Goal: Transaction & Acquisition: Book appointment/travel/reservation

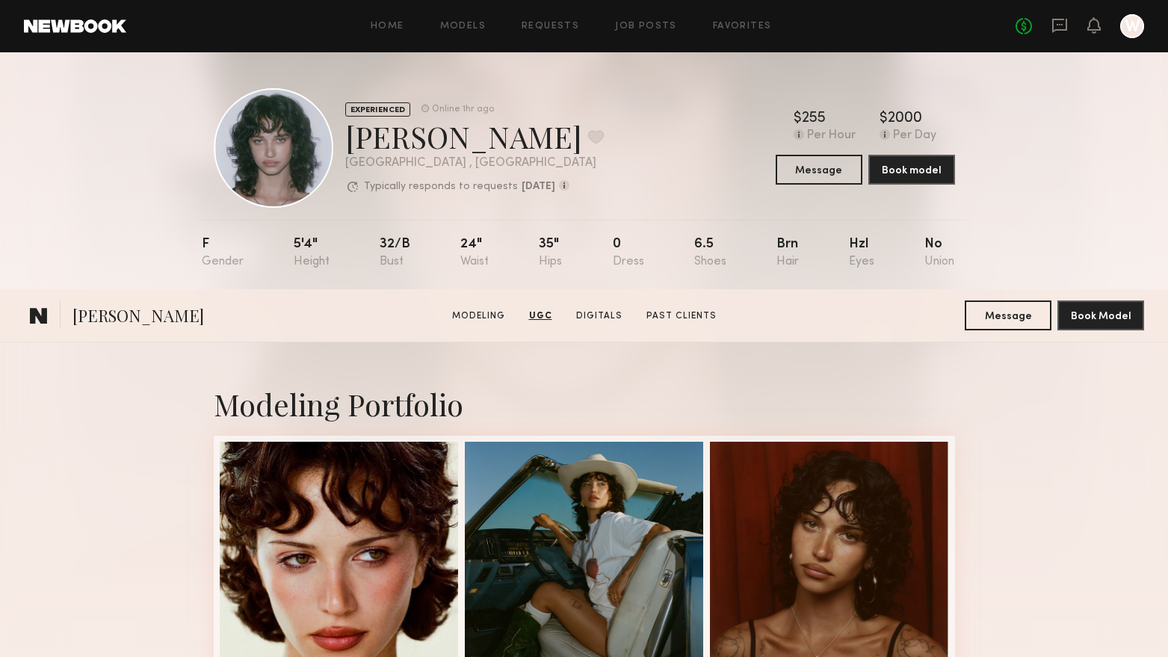
scroll to position [2167, 0]
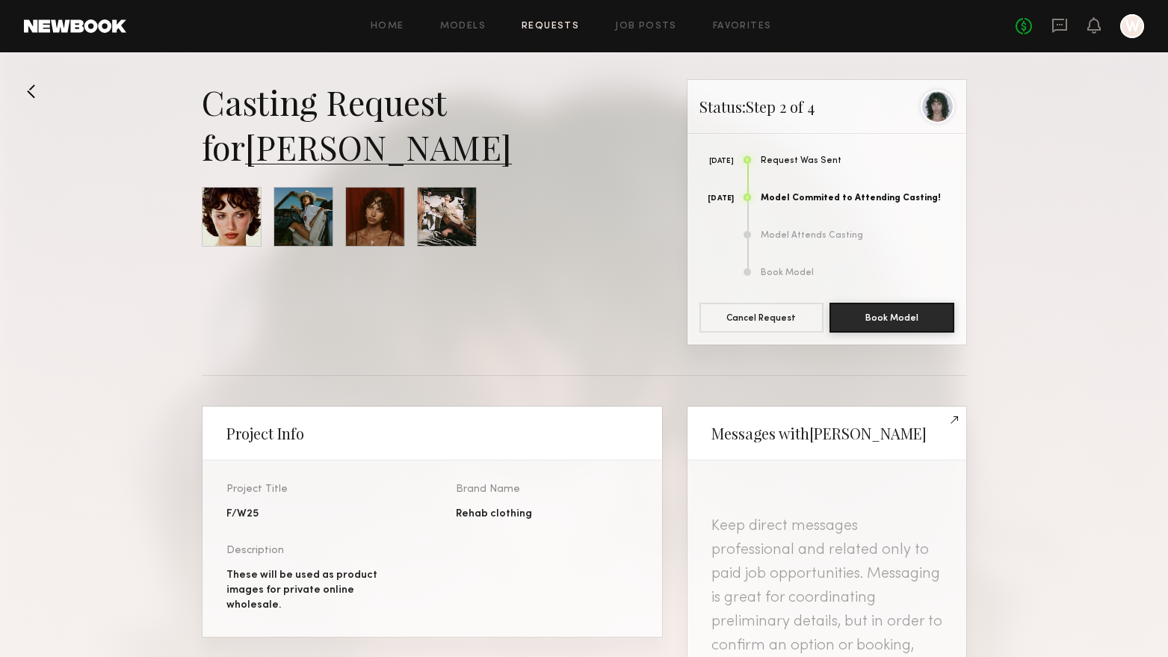
click at [337, 149] on link "[PERSON_NAME]" at bounding box center [378, 146] width 267 height 45
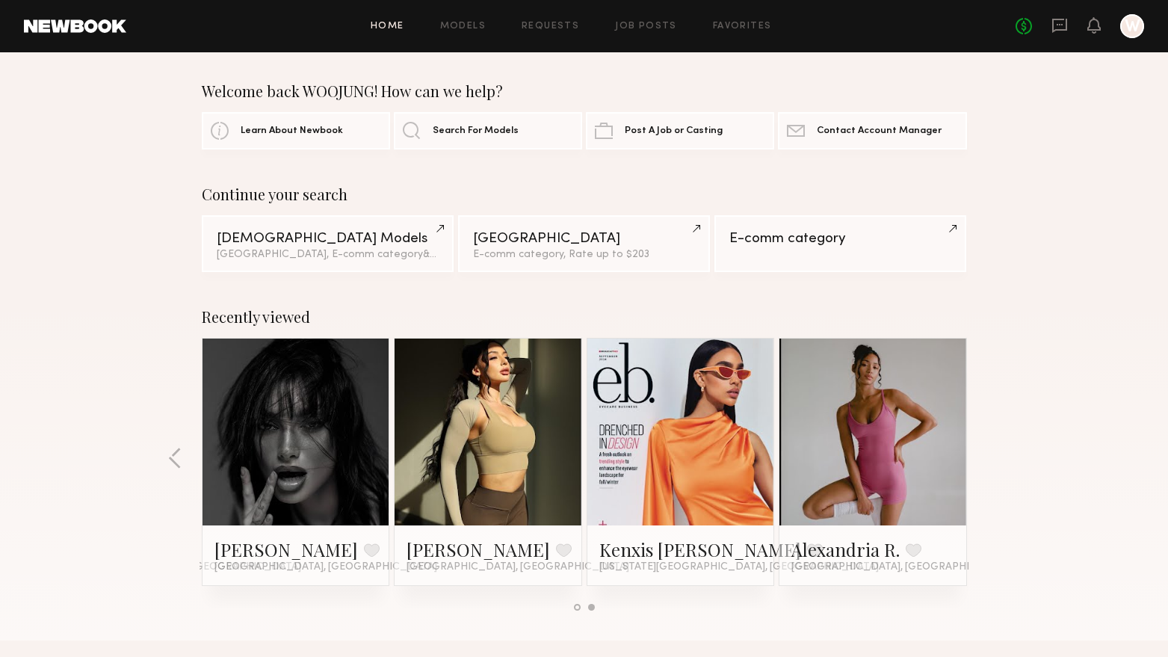
click at [494, 377] on link at bounding box center [487, 432] width 91 height 187
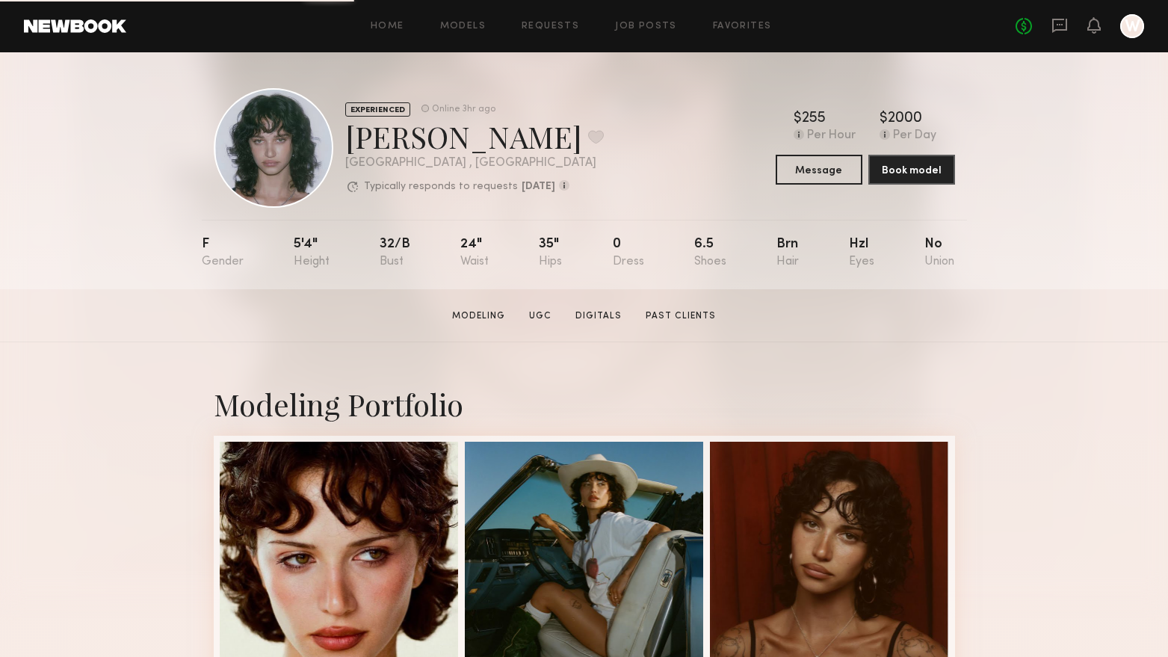
click at [1046, 337] on section "Jessie M. Modeling UGC Digitals Past Clients Message Book Model" at bounding box center [584, 315] width 1168 height 53
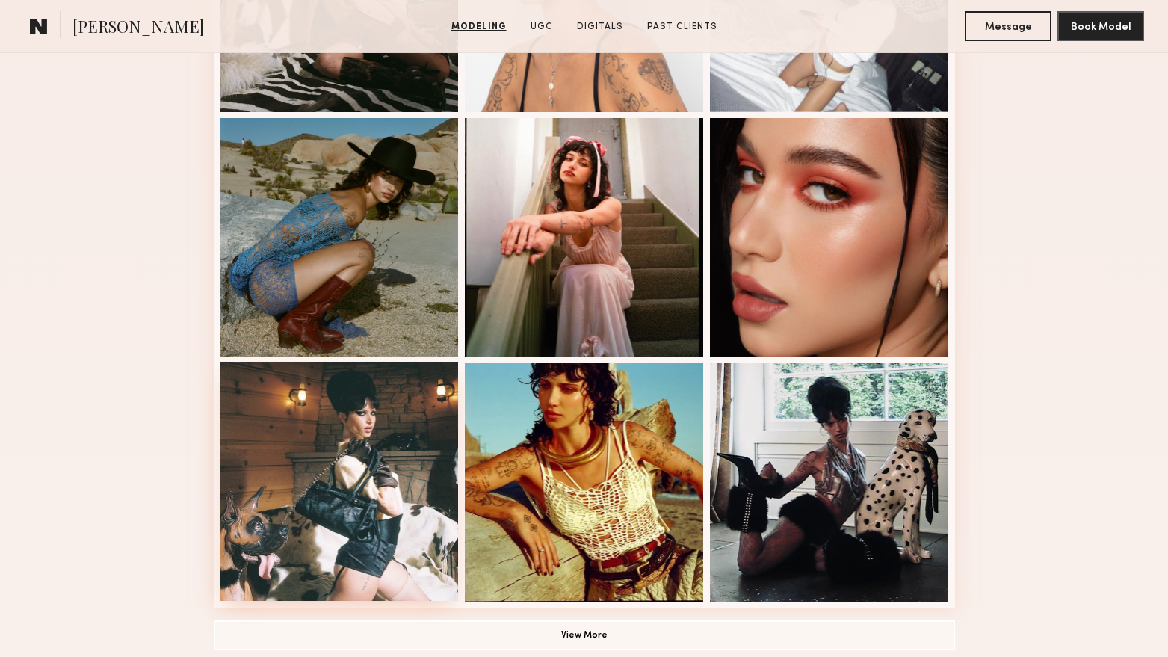
scroll to position [822, 0]
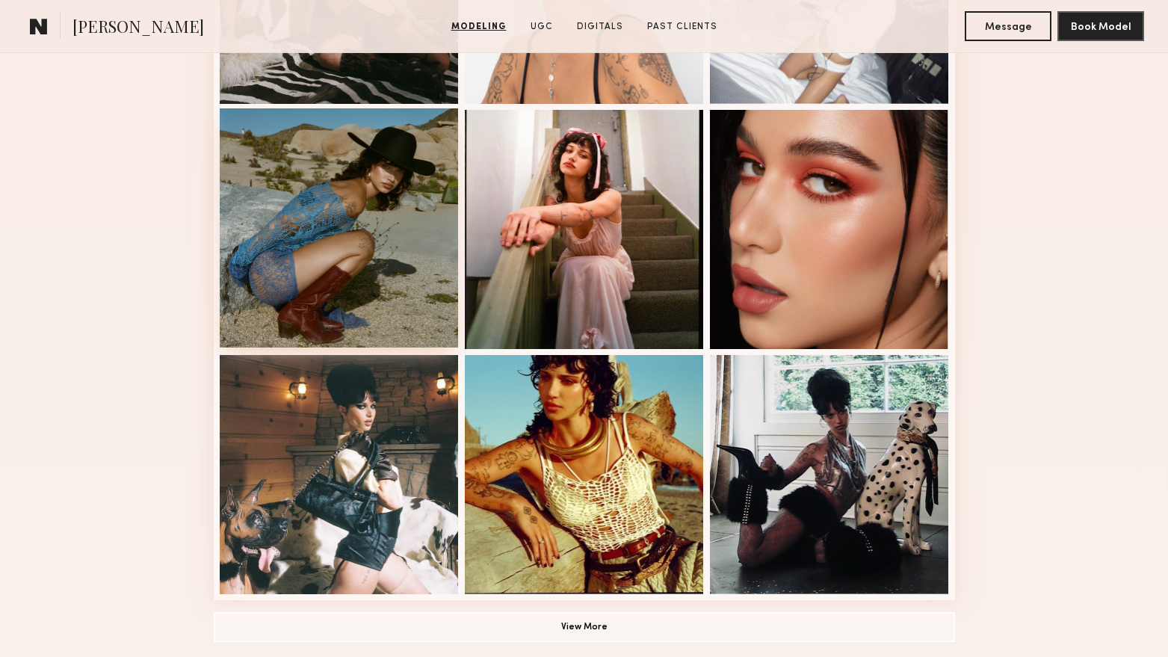
click at [360, 187] on div at bounding box center [339, 227] width 239 height 239
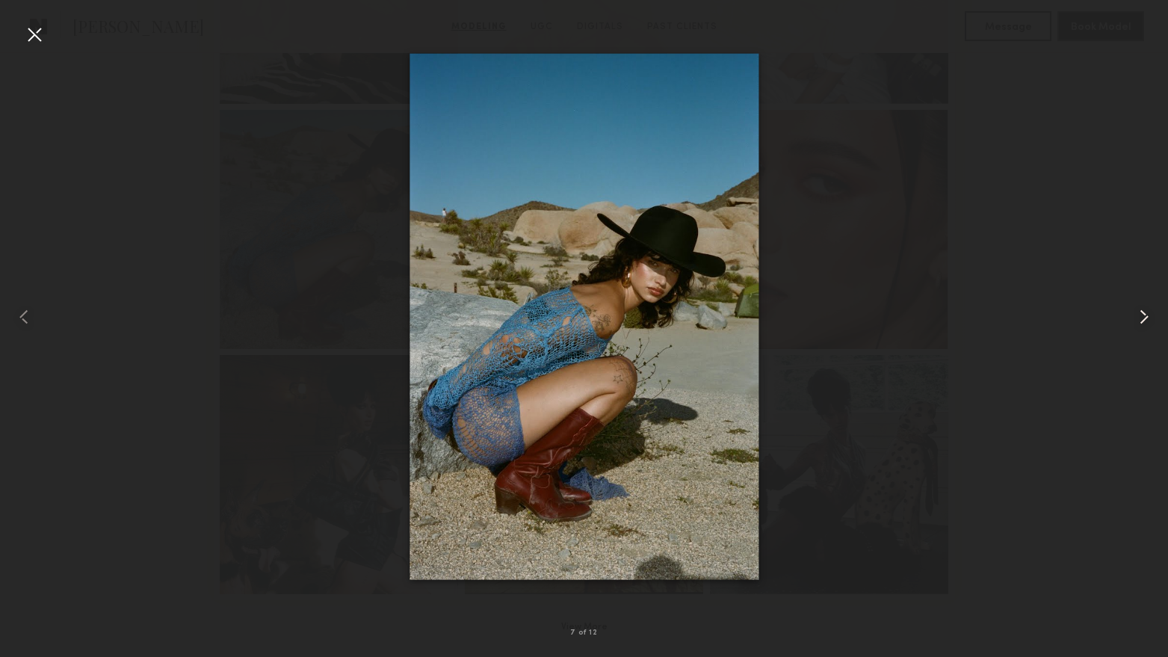
click at [1132, 312] on common-icon at bounding box center [1144, 317] width 24 height 24
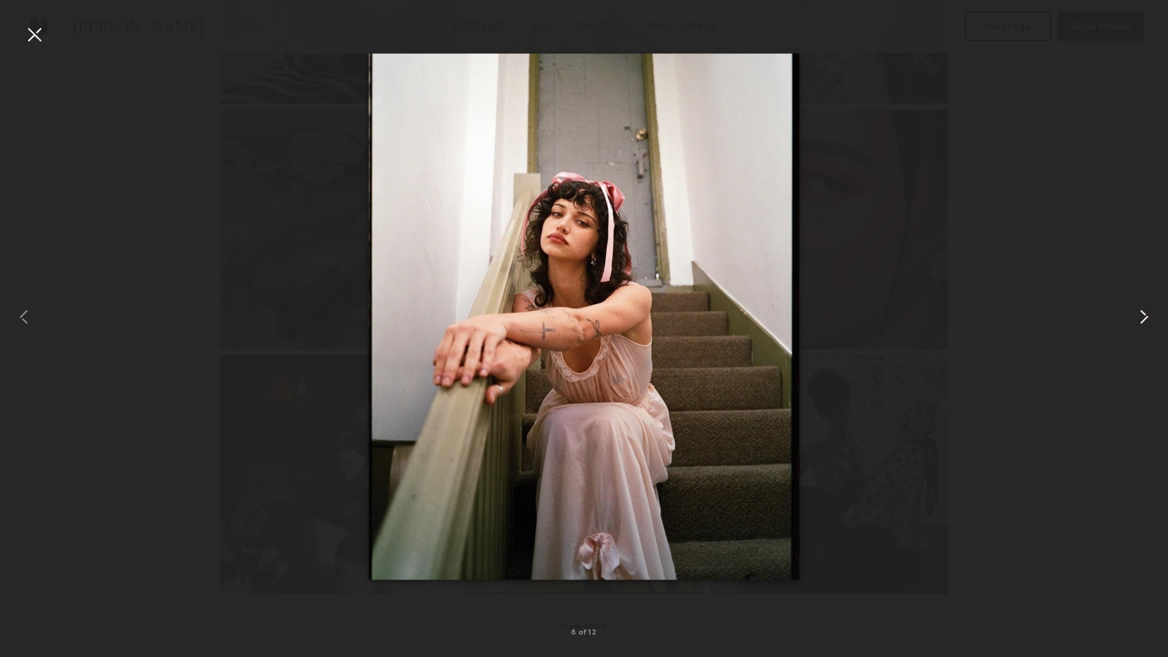
click at [1132, 312] on common-icon at bounding box center [1144, 317] width 24 height 24
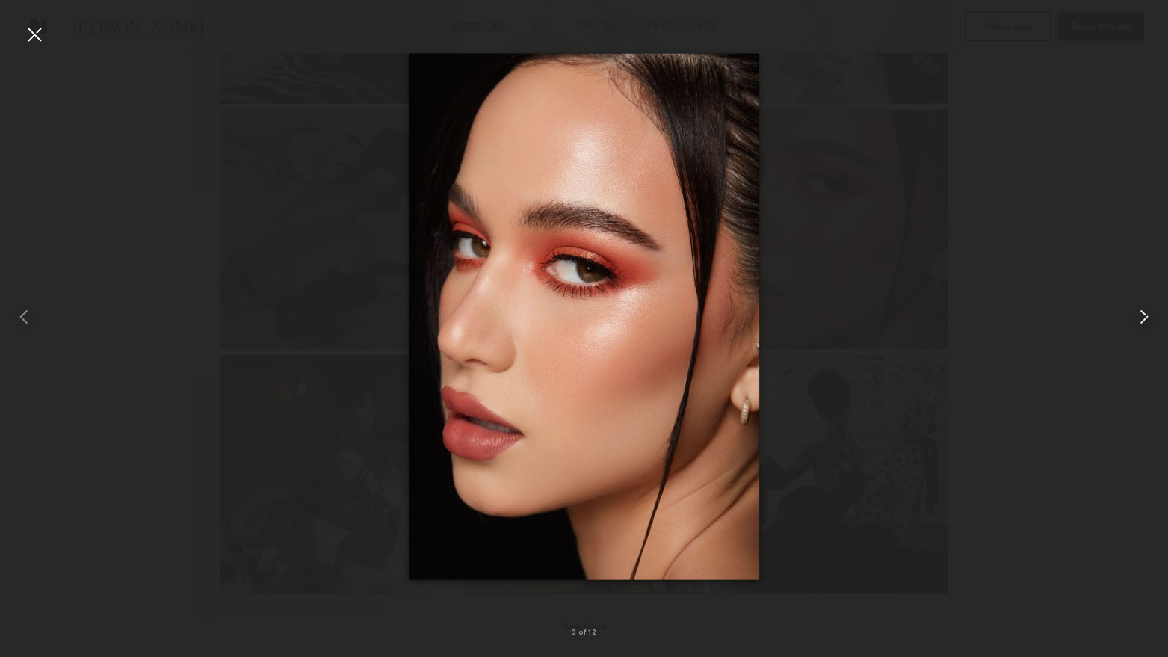
click at [1132, 312] on common-icon at bounding box center [1144, 317] width 24 height 24
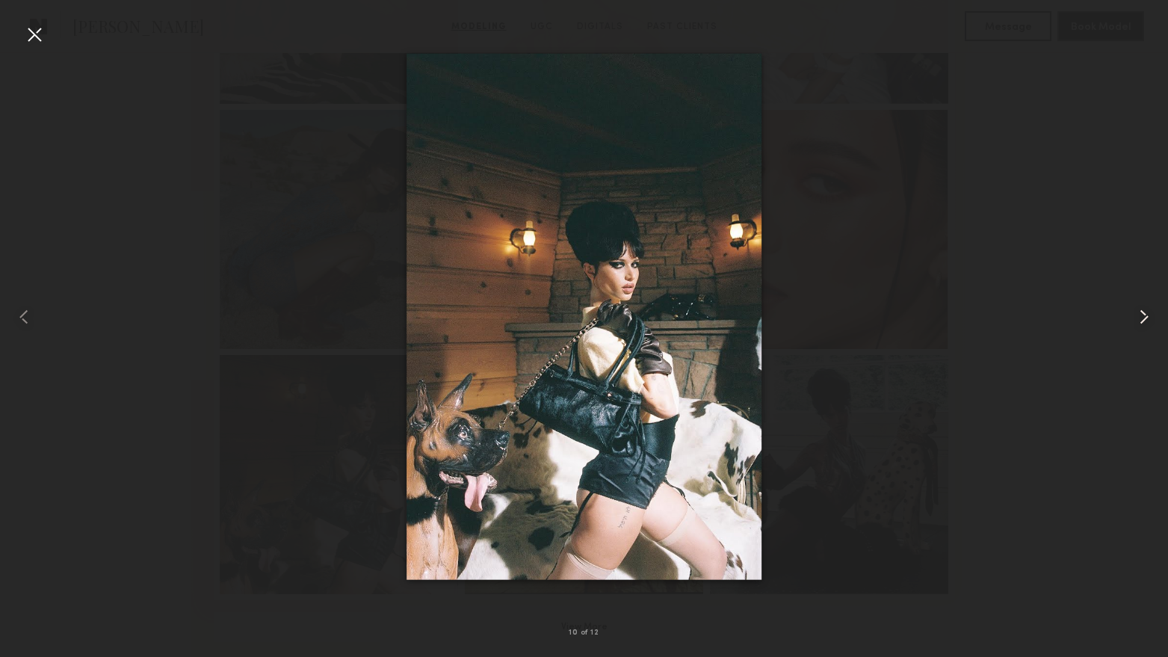
click at [1134, 309] on common-icon at bounding box center [1144, 317] width 24 height 24
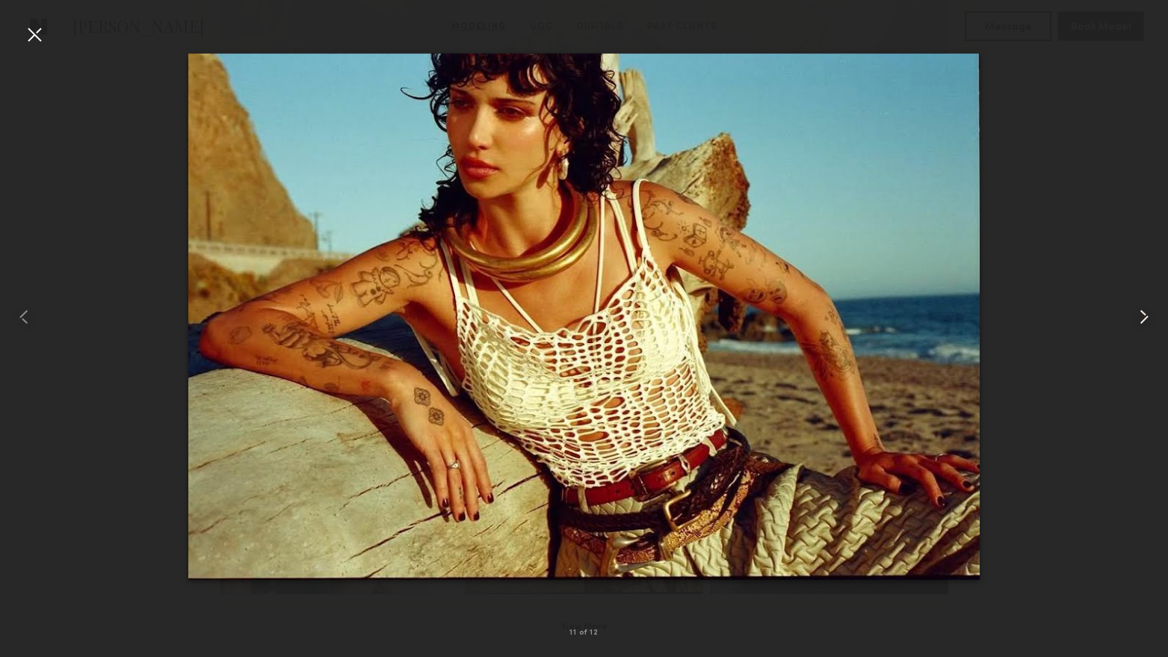
click at [1134, 309] on common-icon at bounding box center [1144, 317] width 24 height 24
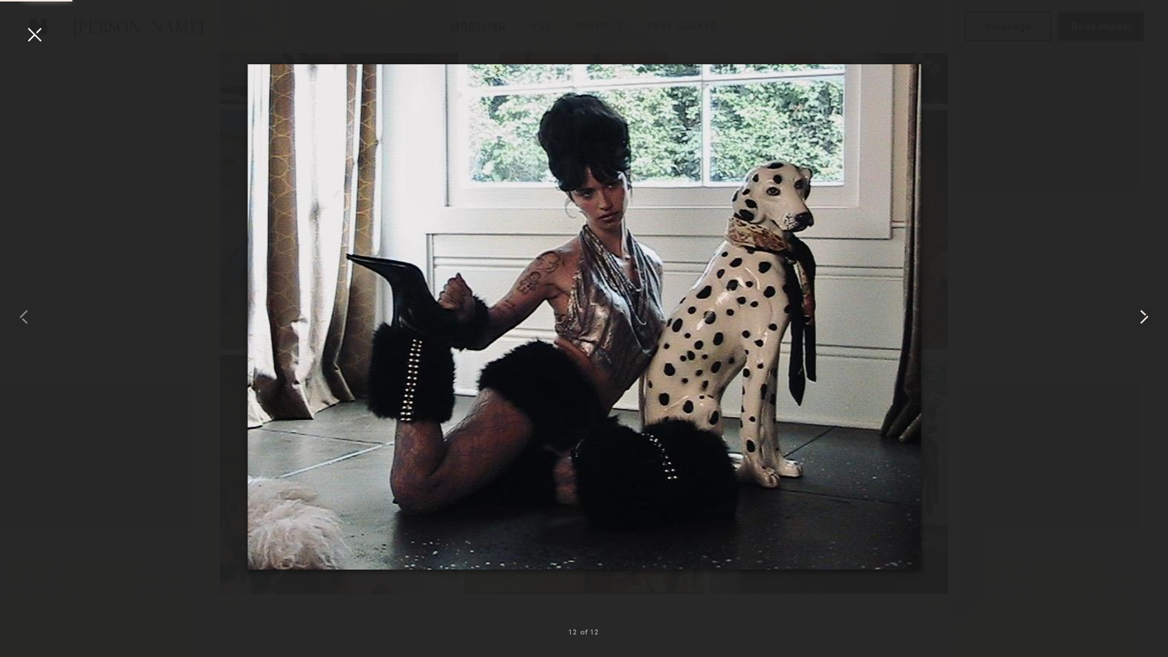
click at [1134, 309] on common-icon at bounding box center [1144, 317] width 24 height 24
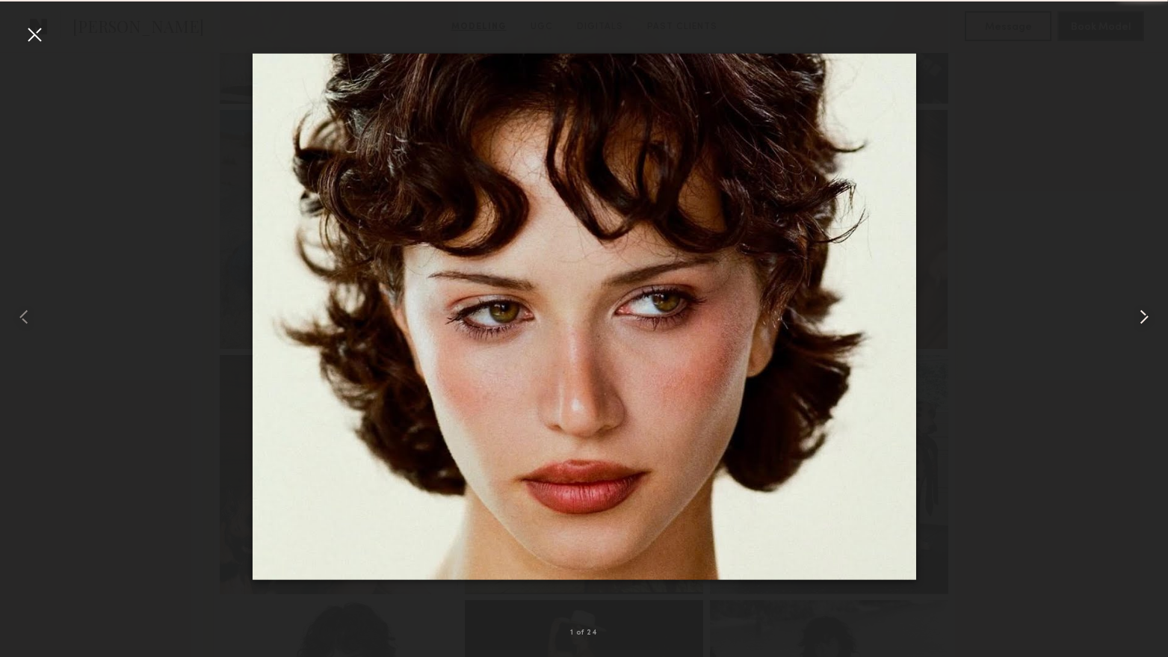
click at [1134, 309] on common-icon at bounding box center [1144, 317] width 24 height 24
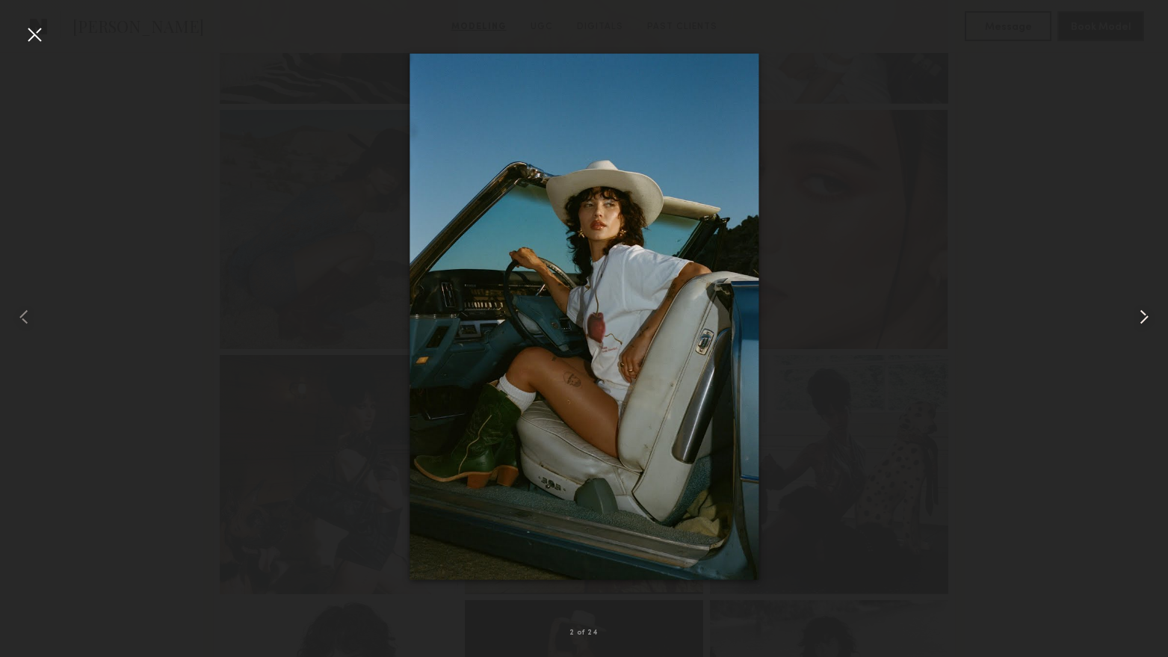
click at [1133, 297] on div at bounding box center [1144, 316] width 47 height 585
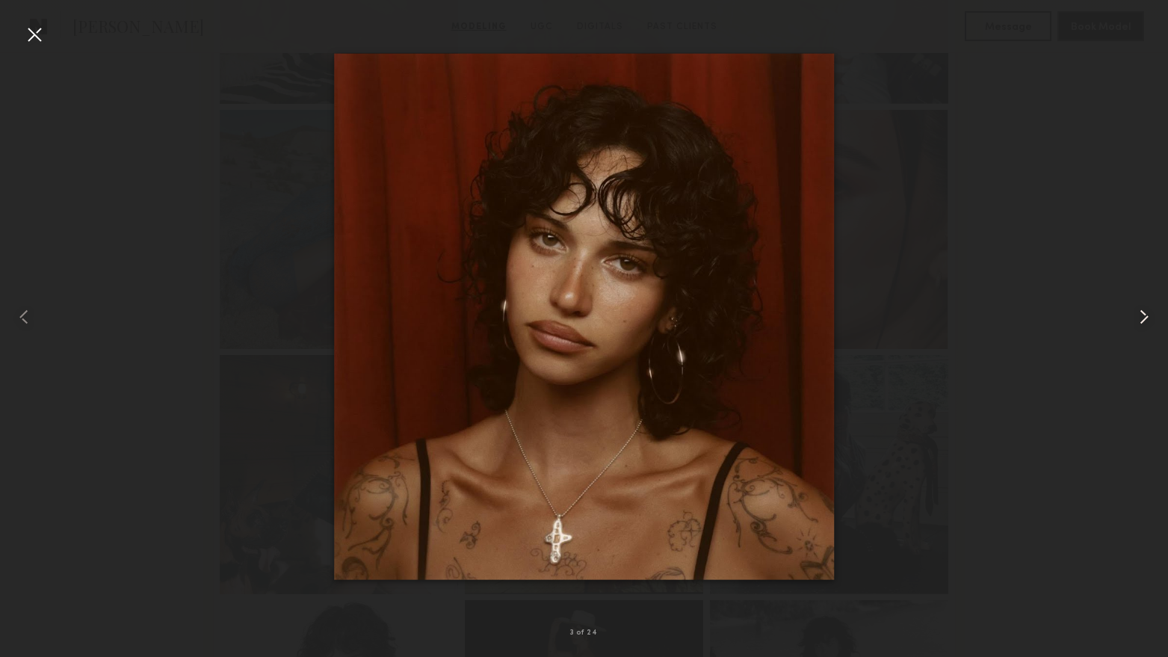
click at [1144, 313] on common-icon at bounding box center [1144, 317] width 24 height 24
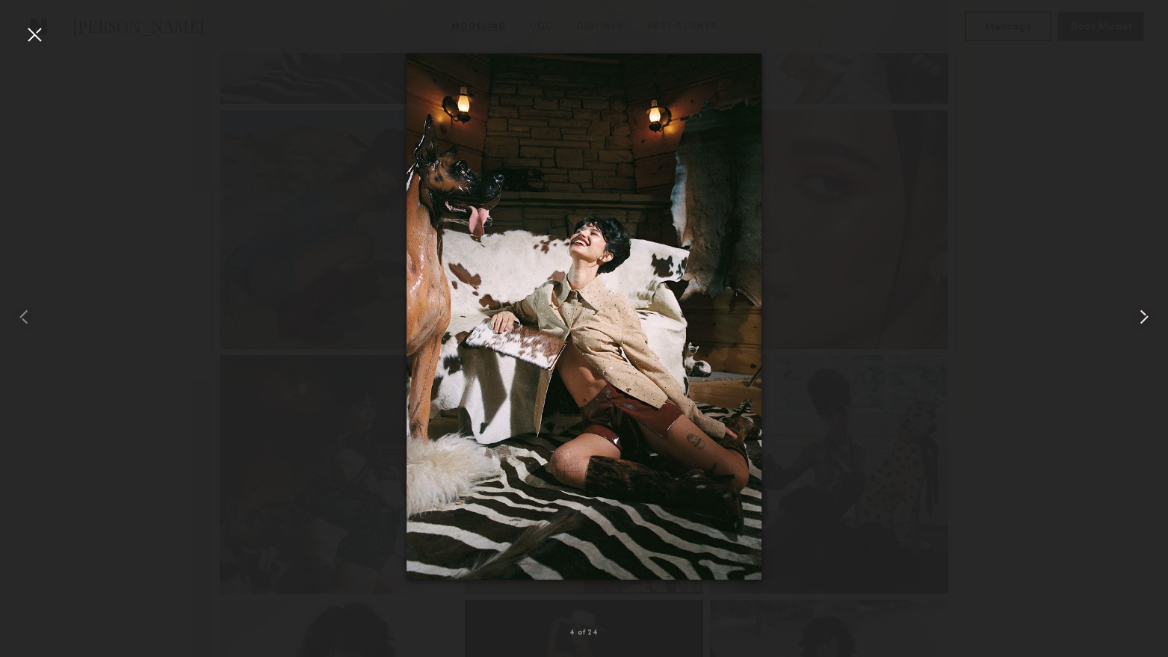
click at [1144, 313] on common-icon at bounding box center [1144, 317] width 24 height 24
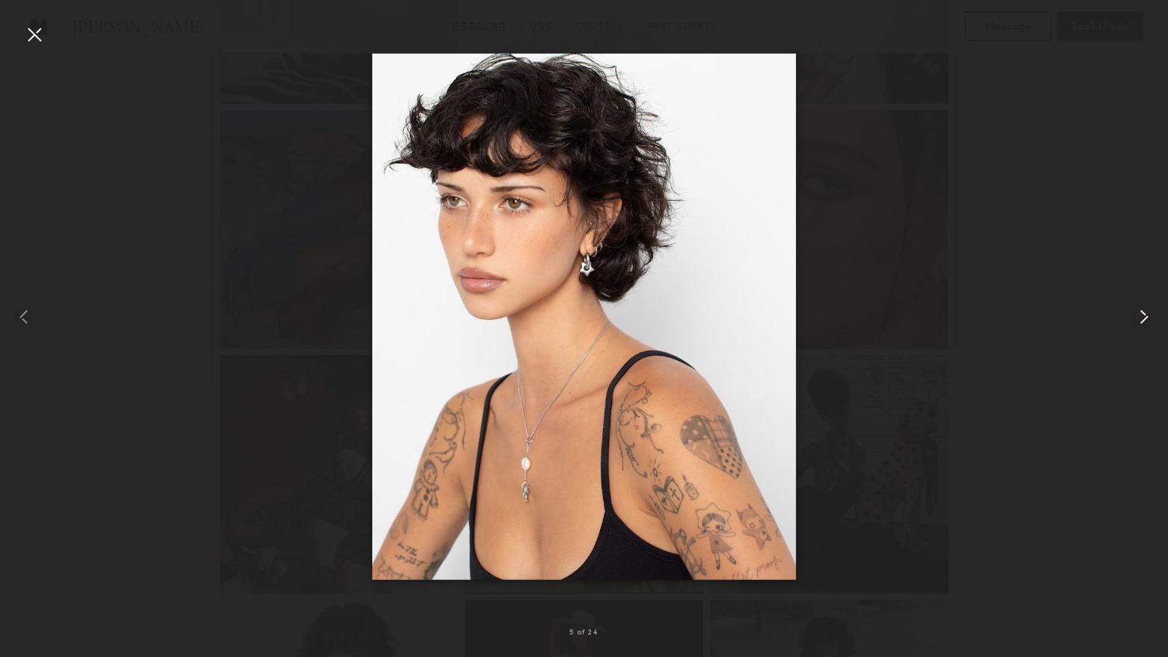
click at [1144, 313] on common-icon at bounding box center [1144, 317] width 24 height 24
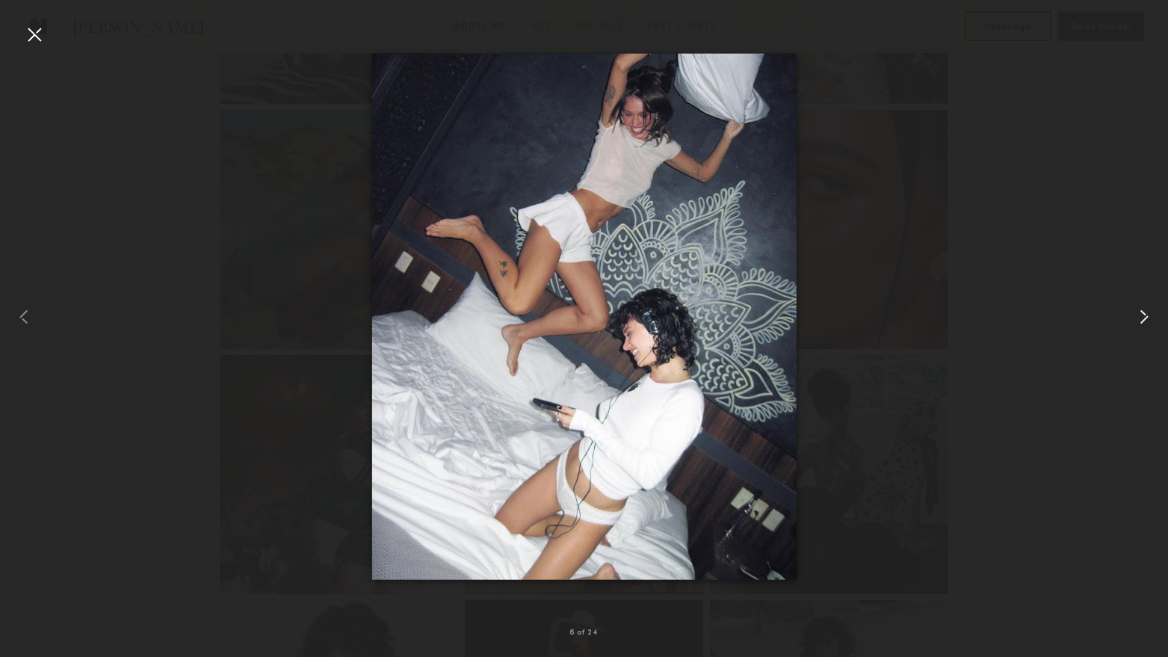
click at [1144, 313] on common-icon at bounding box center [1144, 317] width 24 height 24
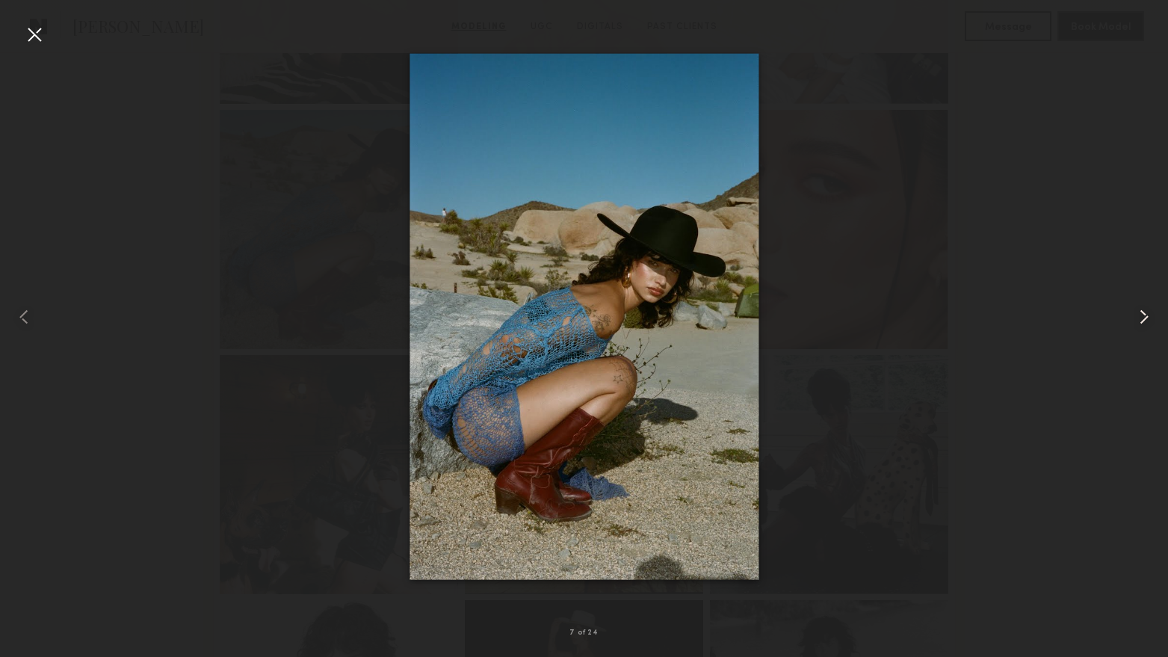
click at [1144, 313] on common-icon at bounding box center [1144, 317] width 24 height 24
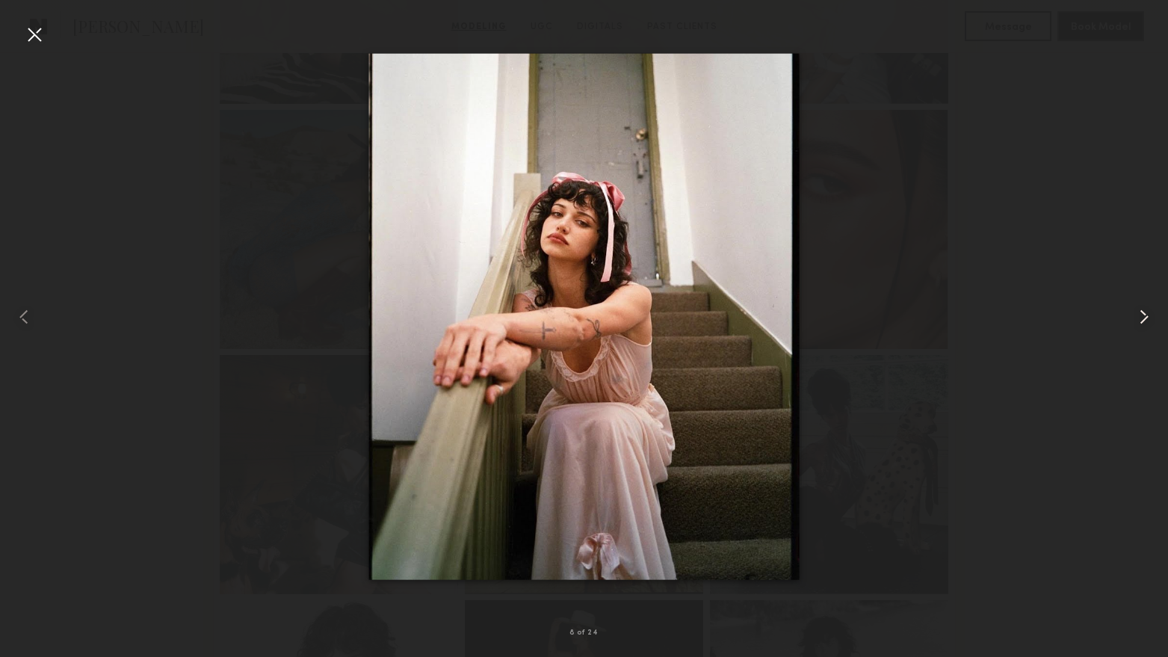
click at [1144, 313] on common-icon at bounding box center [1144, 317] width 24 height 24
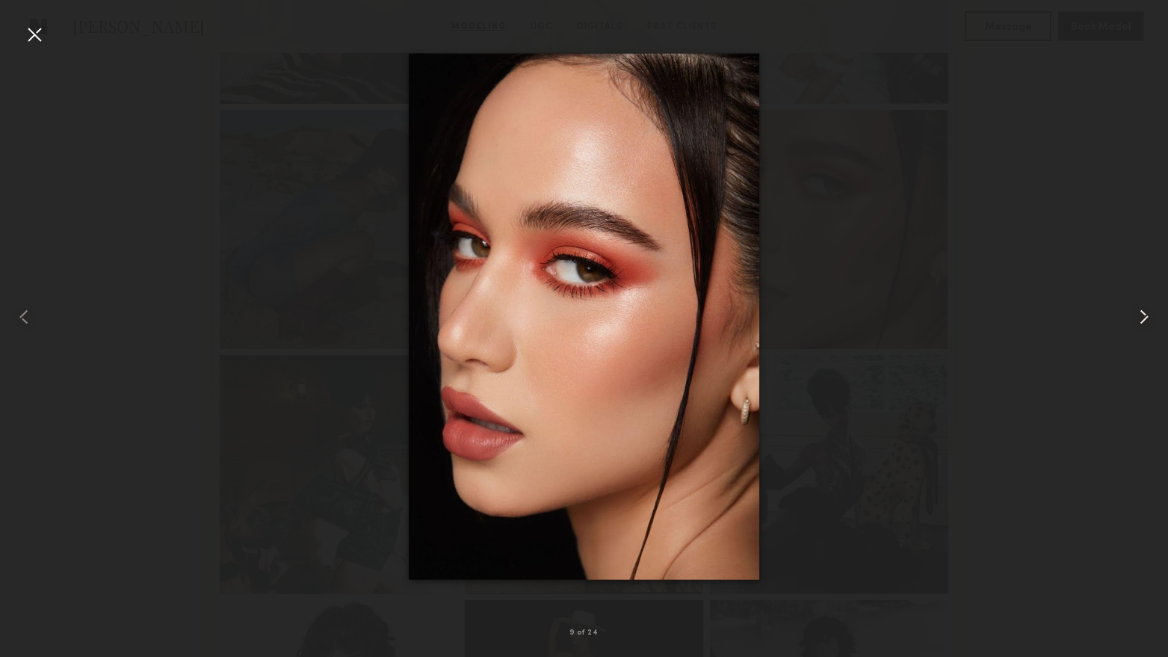
click at [1144, 313] on common-icon at bounding box center [1144, 317] width 24 height 24
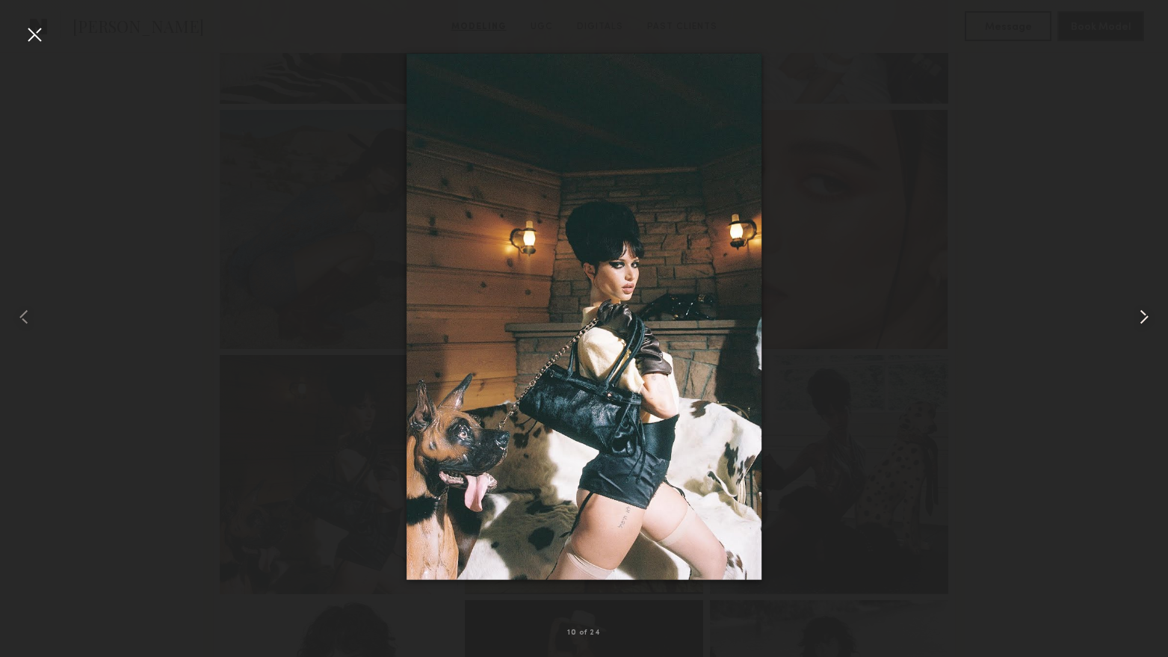
click at [1144, 313] on common-icon at bounding box center [1144, 317] width 24 height 24
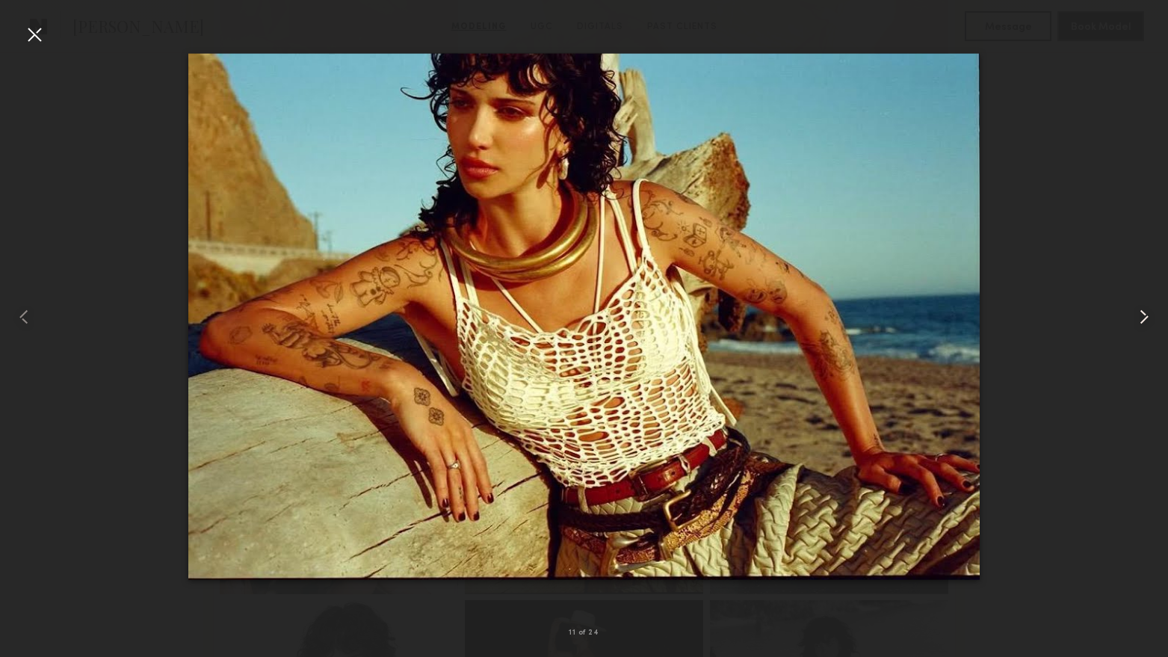
click at [1144, 313] on common-icon at bounding box center [1144, 317] width 24 height 24
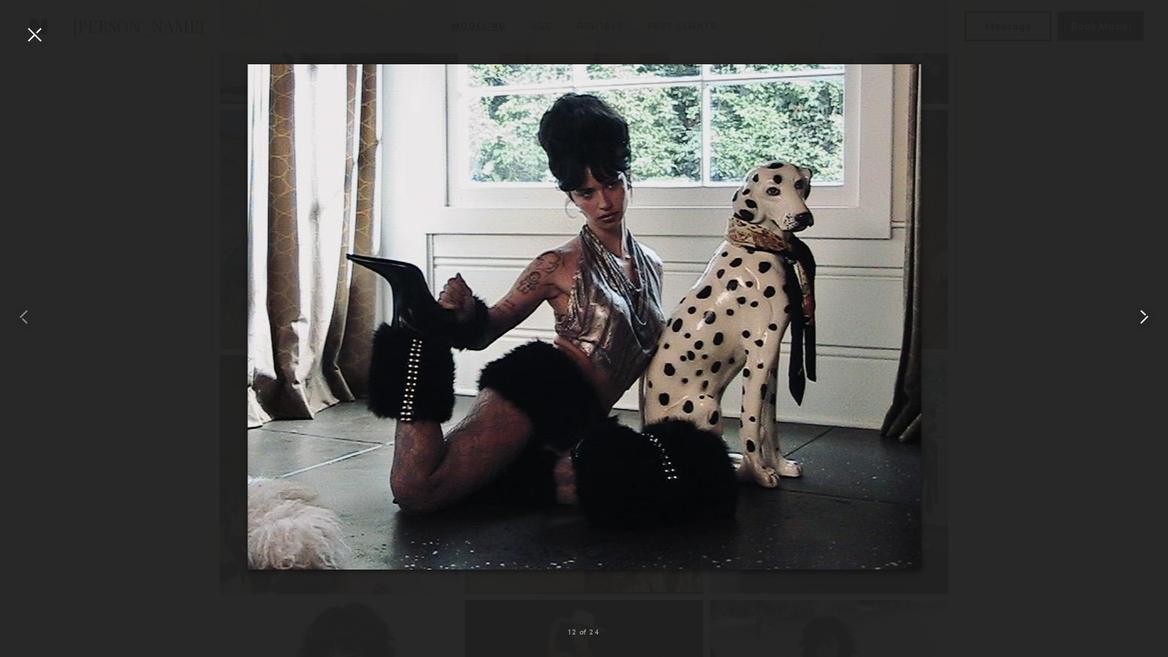
click at [1144, 313] on common-icon at bounding box center [1144, 317] width 24 height 24
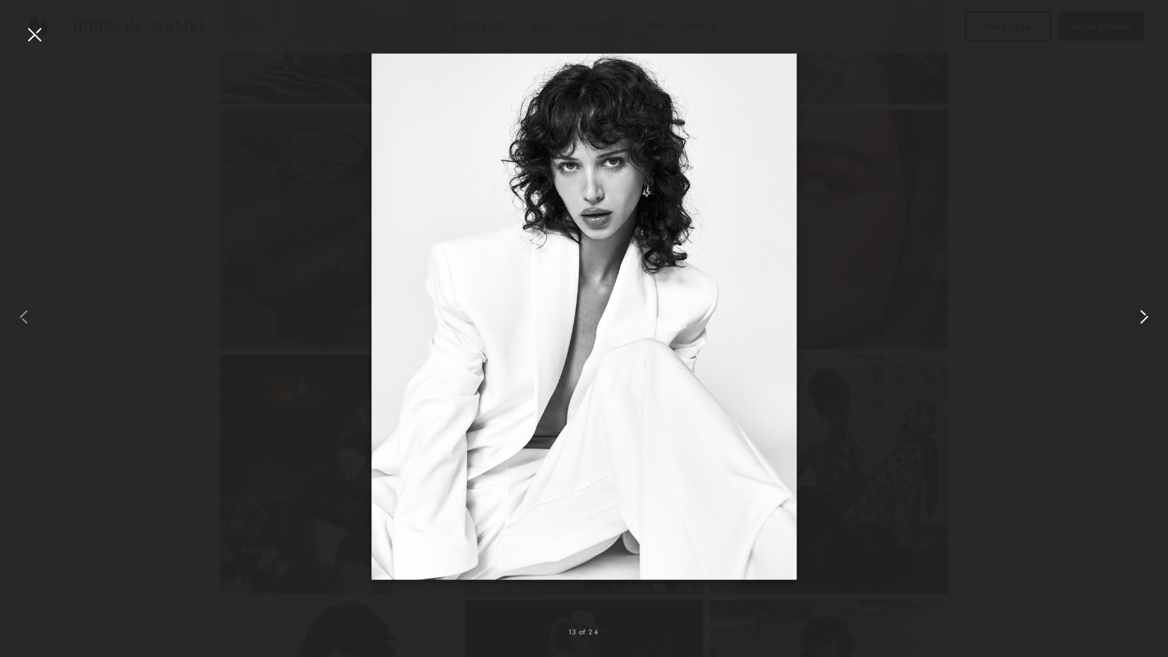
click at [1144, 313] on common-icon at bounding box center [1144, 317] width 24 height 24
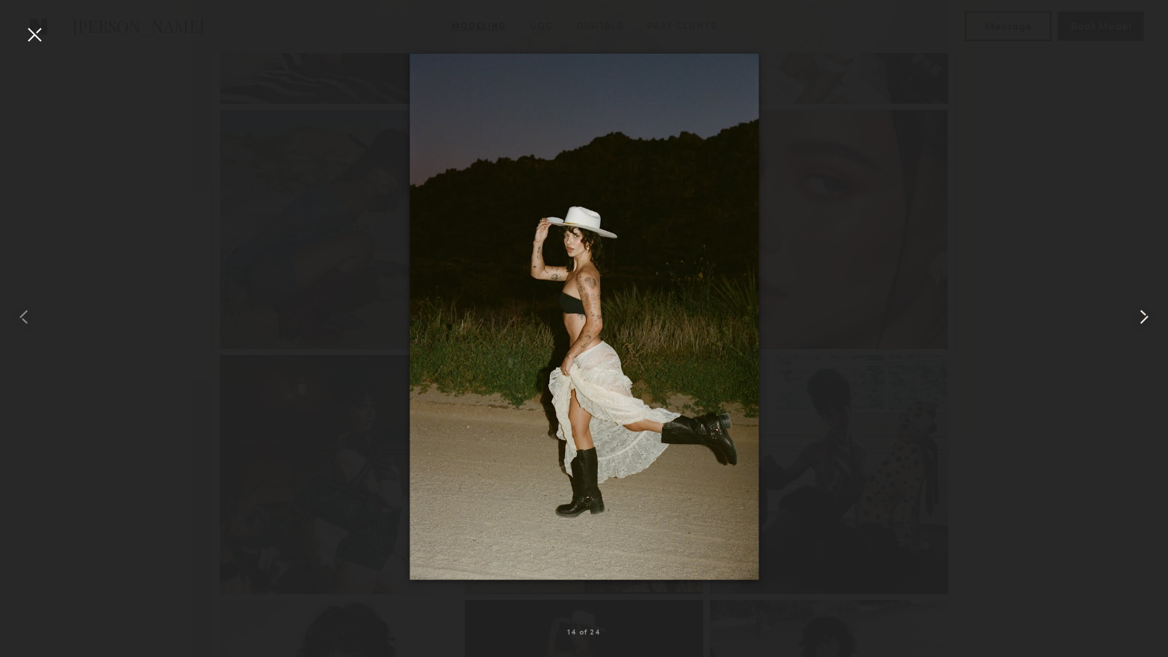
click at [1144, 313] on common-icon at bounding box center [1144, 317] width 24 height 24
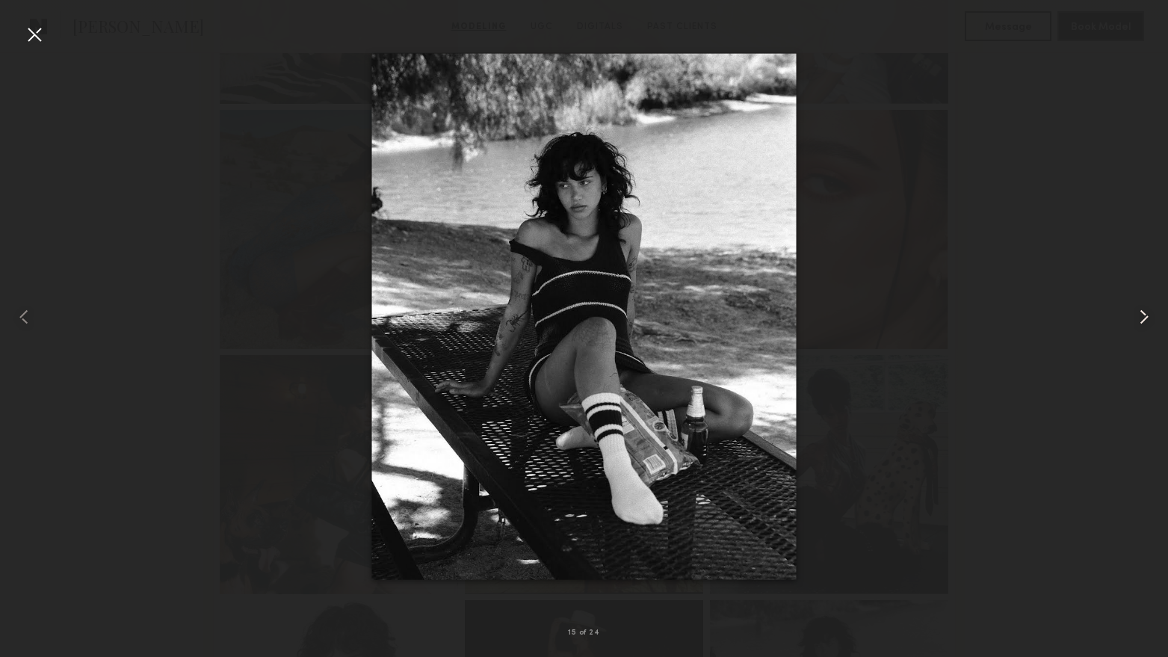
click at [1144, 313] on common-icon at bounding box center [1144, 317] width 24 height 24
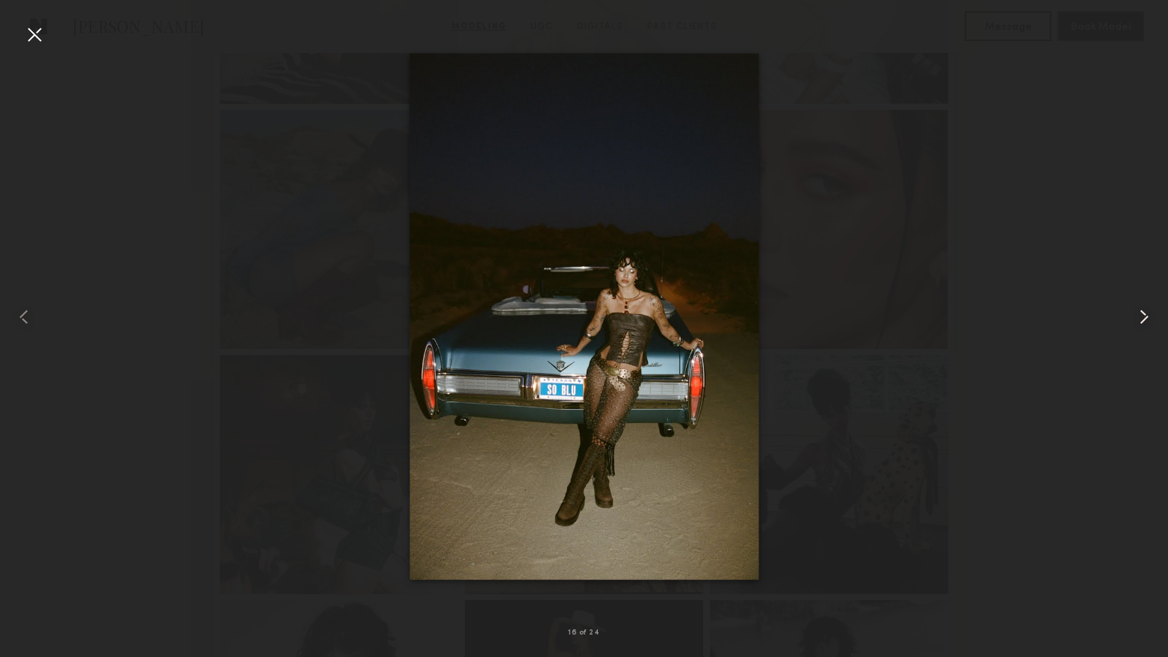
click at [1144, 313] on common-icon at bounding box center [1144, 317] width 24 height 24
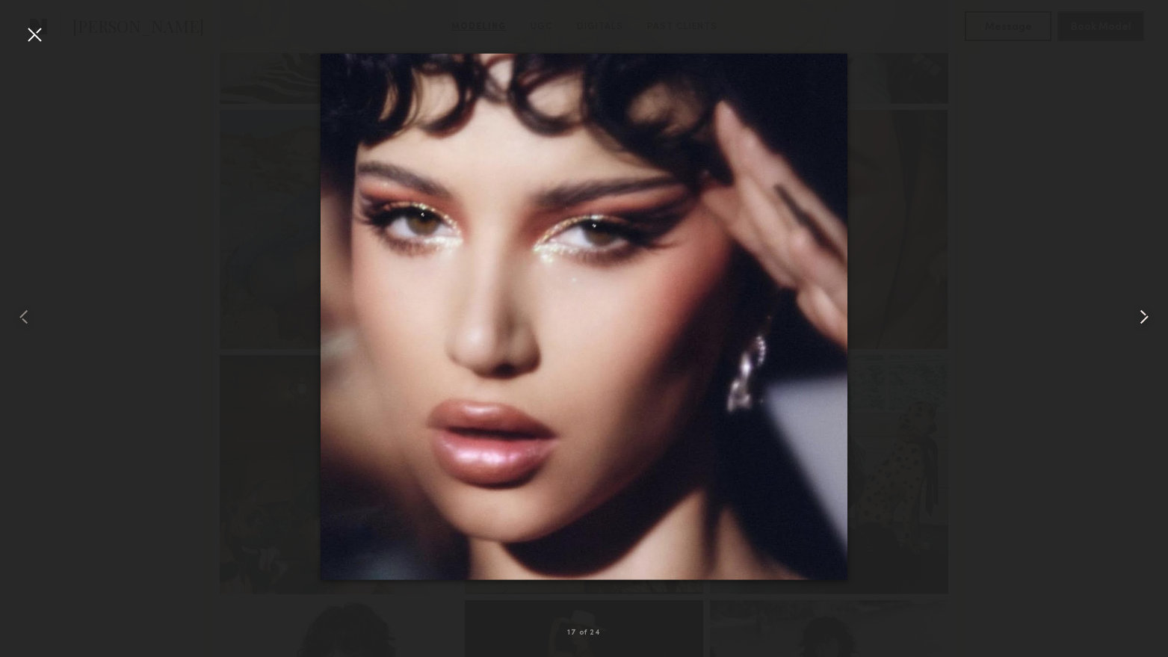
click at [1144, 313] on common-icon at bounding box center [1144, 317] width 24 height 24
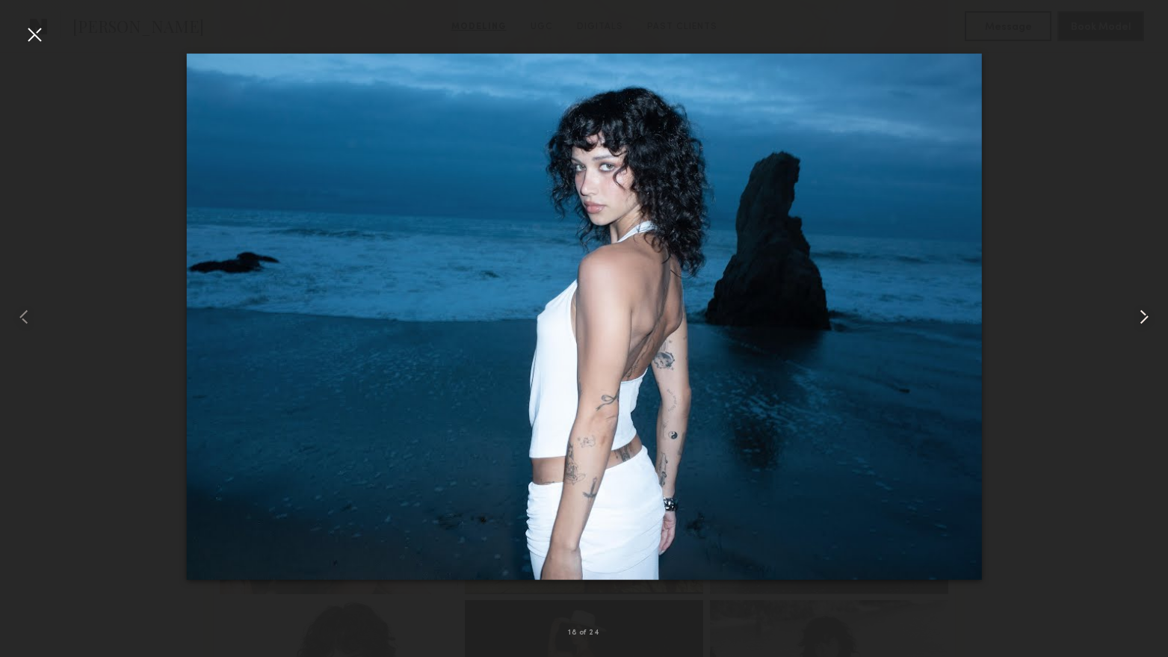
click at [1144, 313] on common-icon at bounding box center [1144, 317] width 24 height 24
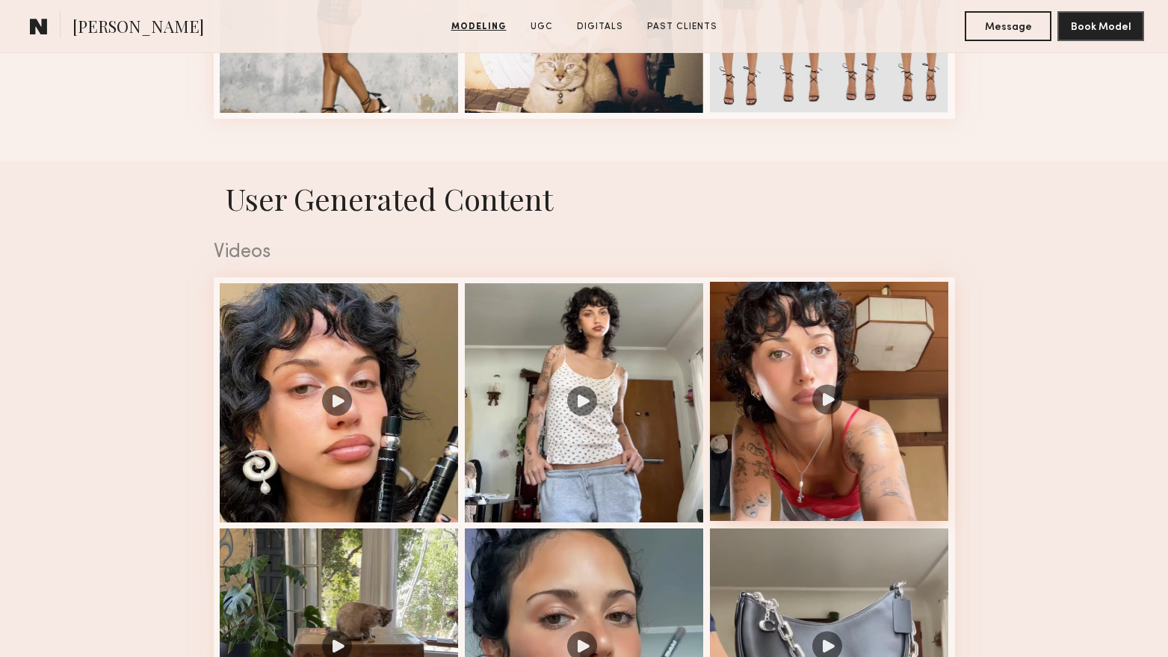
scroll to position [2316, 0]
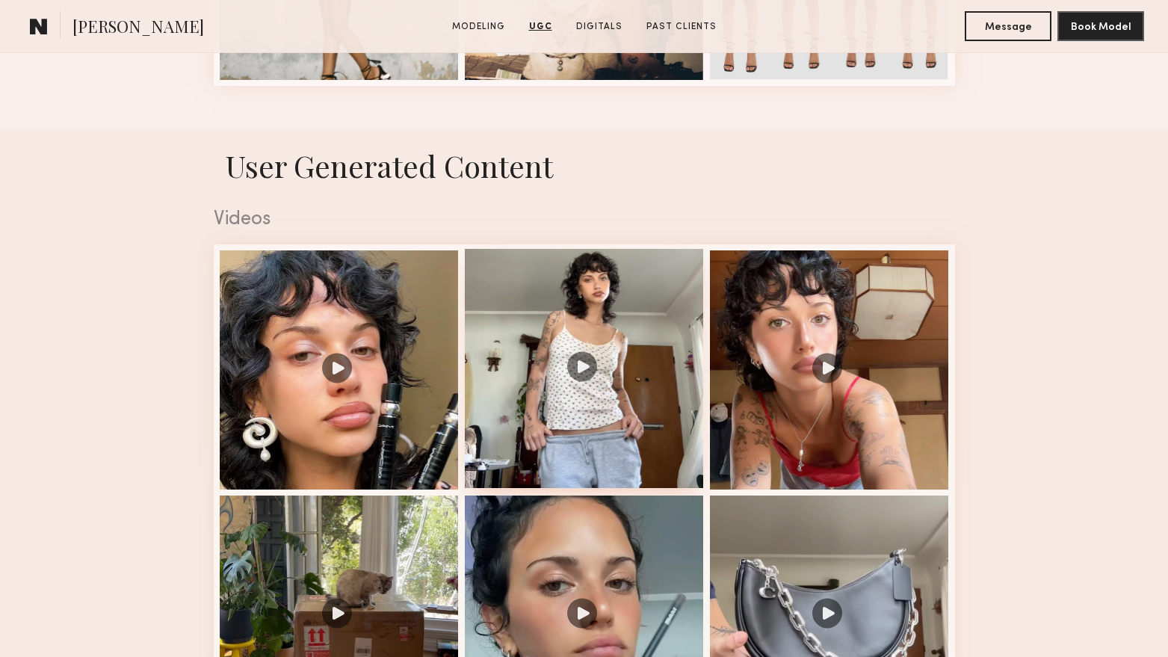
click at [587, 382] on div at bounding box center [584, 368] width 239 height 239
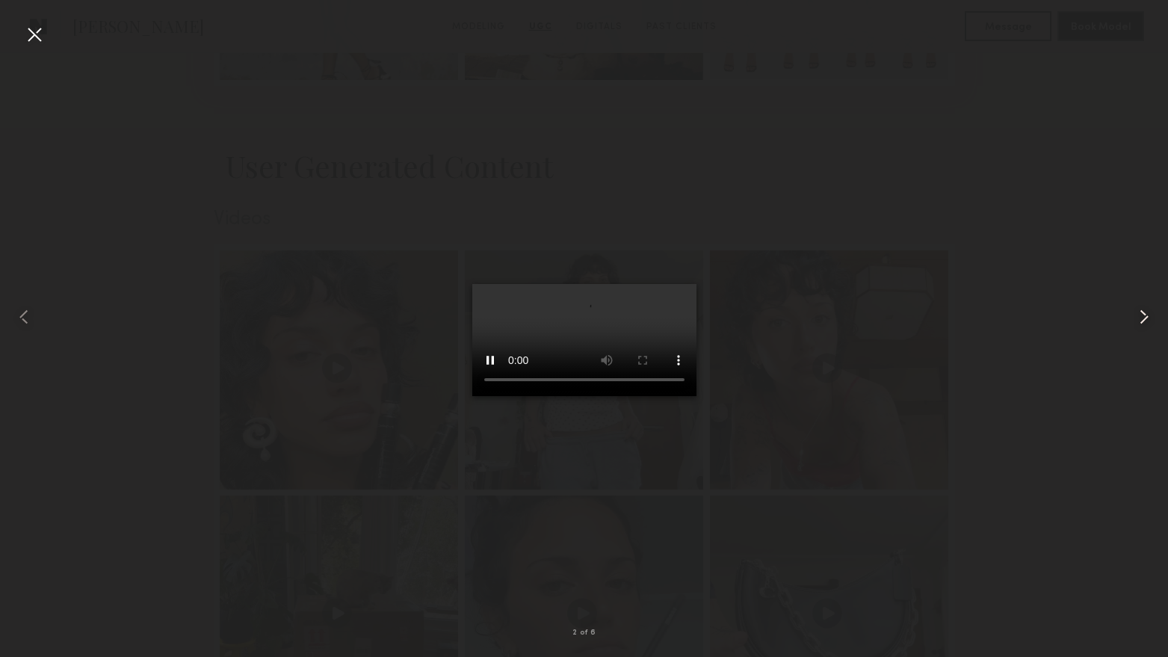
click at [1148, 312] on common-icon at bounding box center [1144, 317] width 24 height 24
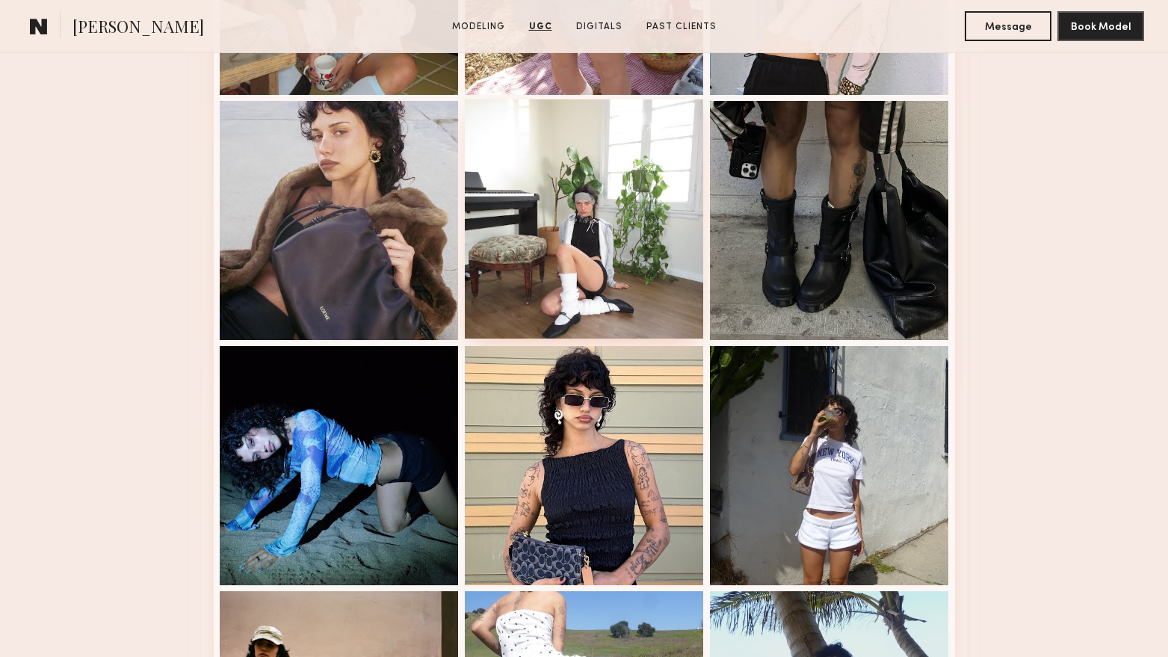
scroll to position [3288, 0]
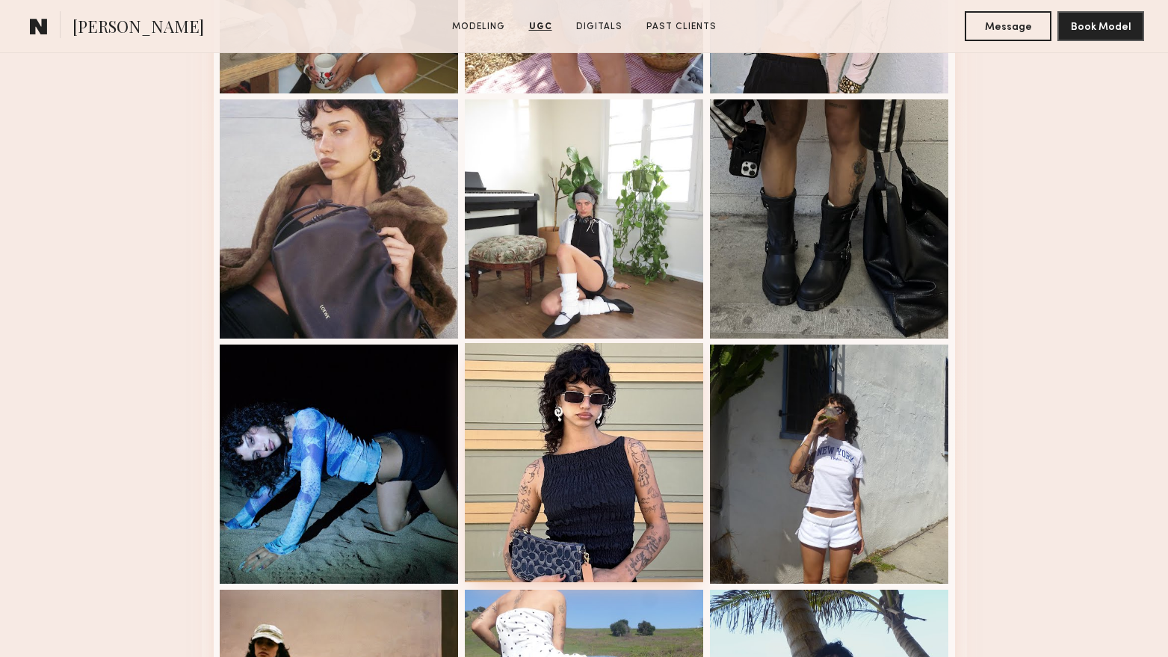
click at [625, 396] on div at bounding box center [584, 462] width 239 height 239
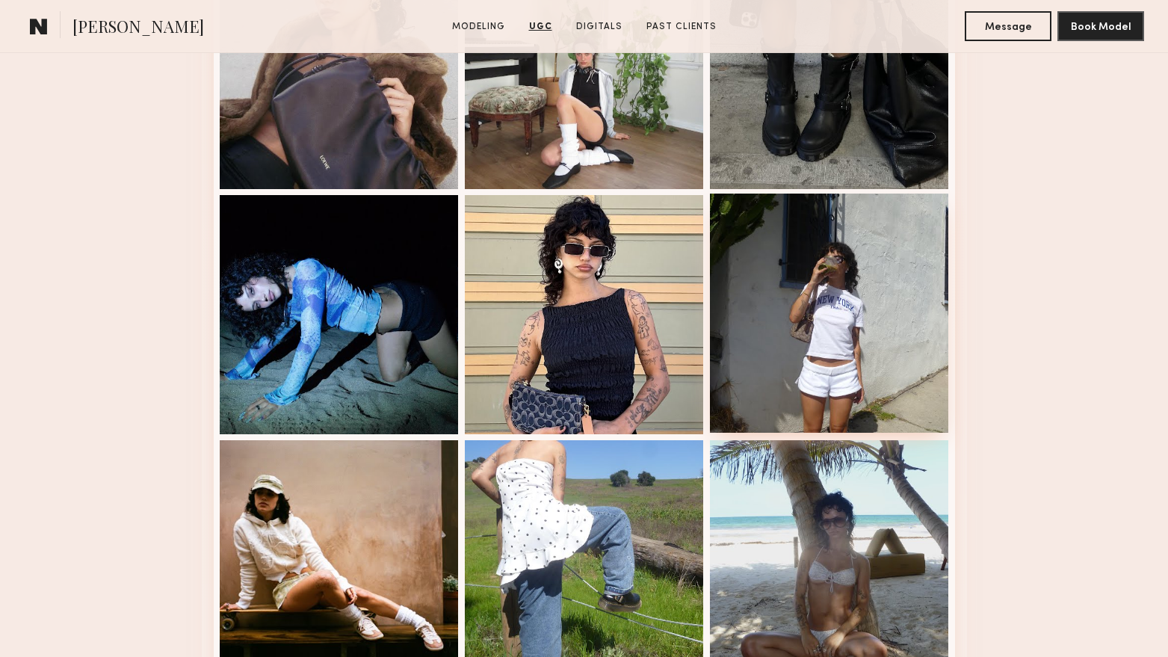
scroll to position [3587, 0]
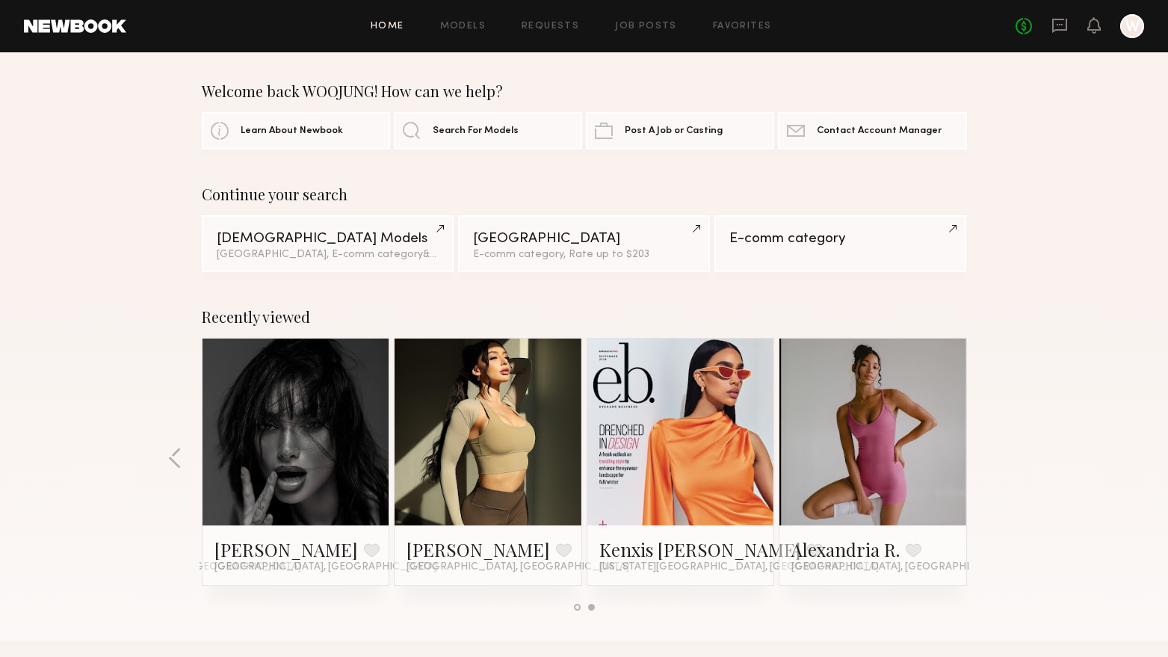
scroll to position [1121, 0]
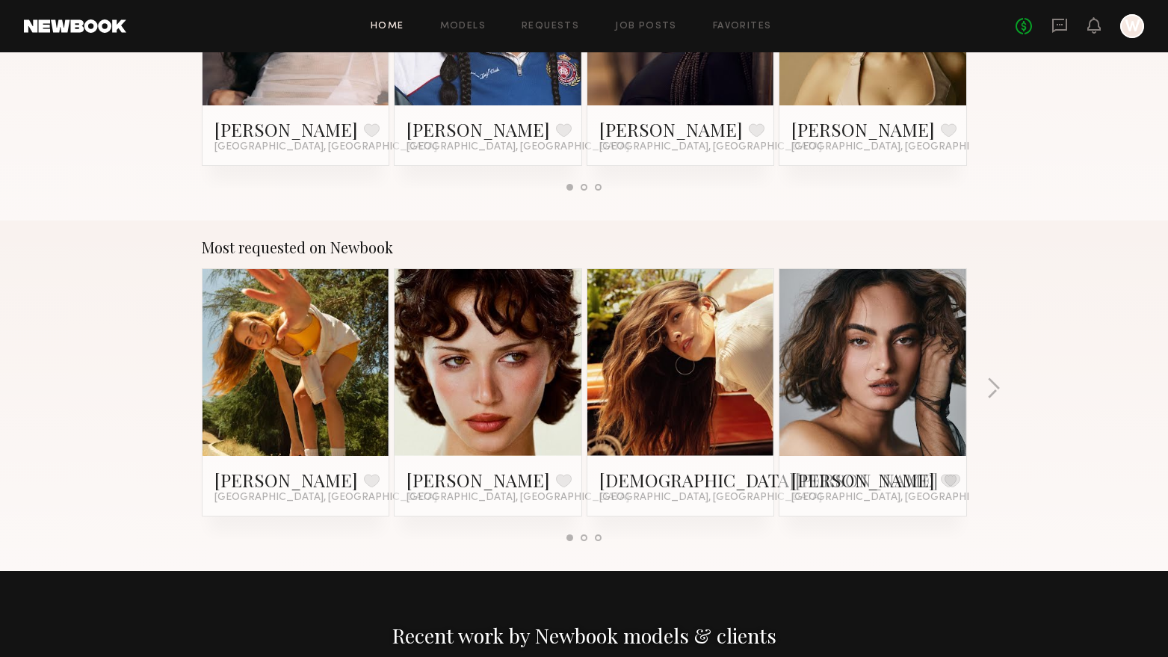
click at [1086, 27] on div "No fees up to $5,000 W" at bounding box center [1080, 26] width 129 height 24
click at [1091, 25] on icon at bounding box center [1094, 24] width 12 height 10
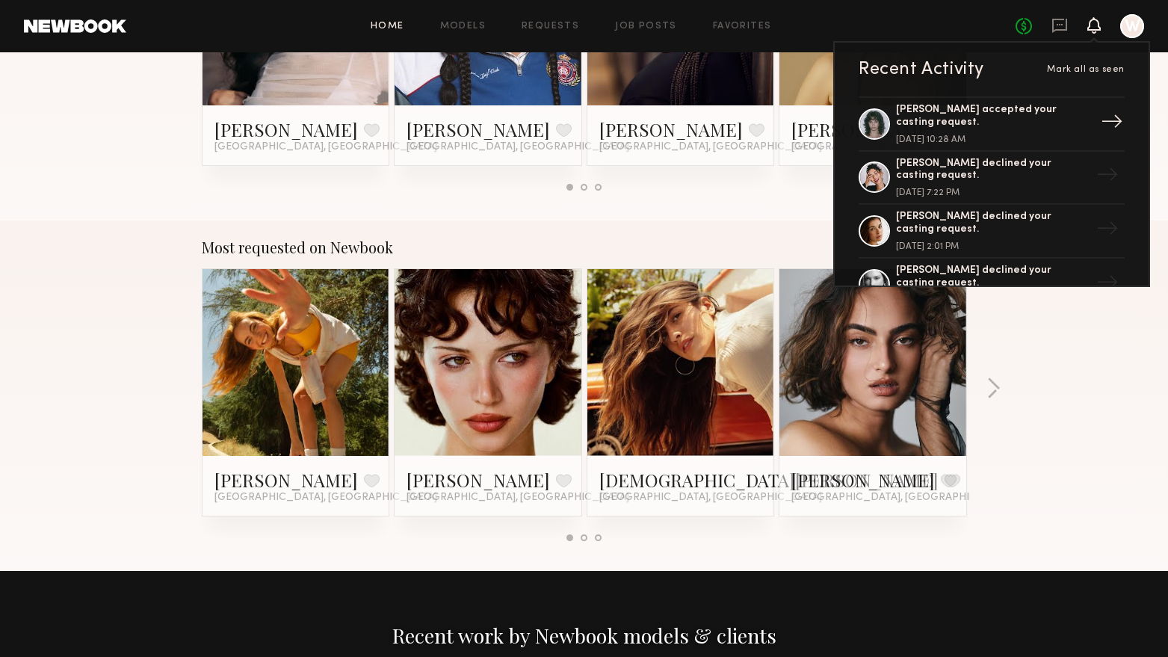
click at [1001, 107] on div "Jessie M. accepted your casting request." at bounding box center [993, 116] width 194 height 25
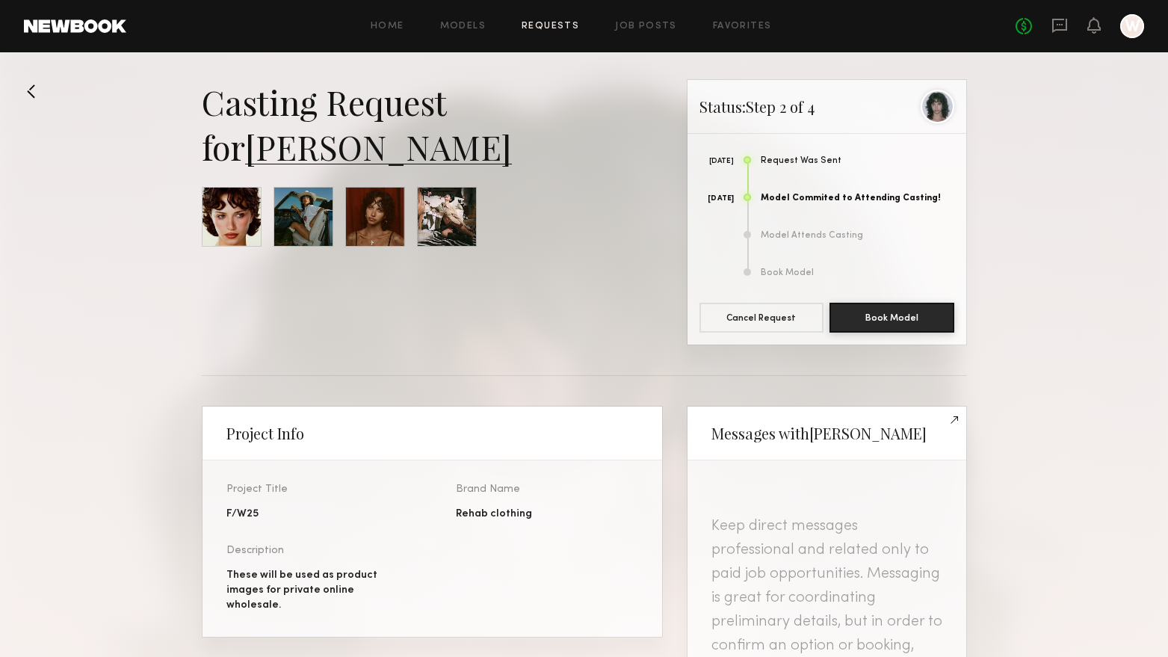
click at [220, 216] on div at bounding box center [232, 217] width 60 height 60
click at [318, 145] on link "Jessie M." at bounding box center [378, 146] width 267 height 45
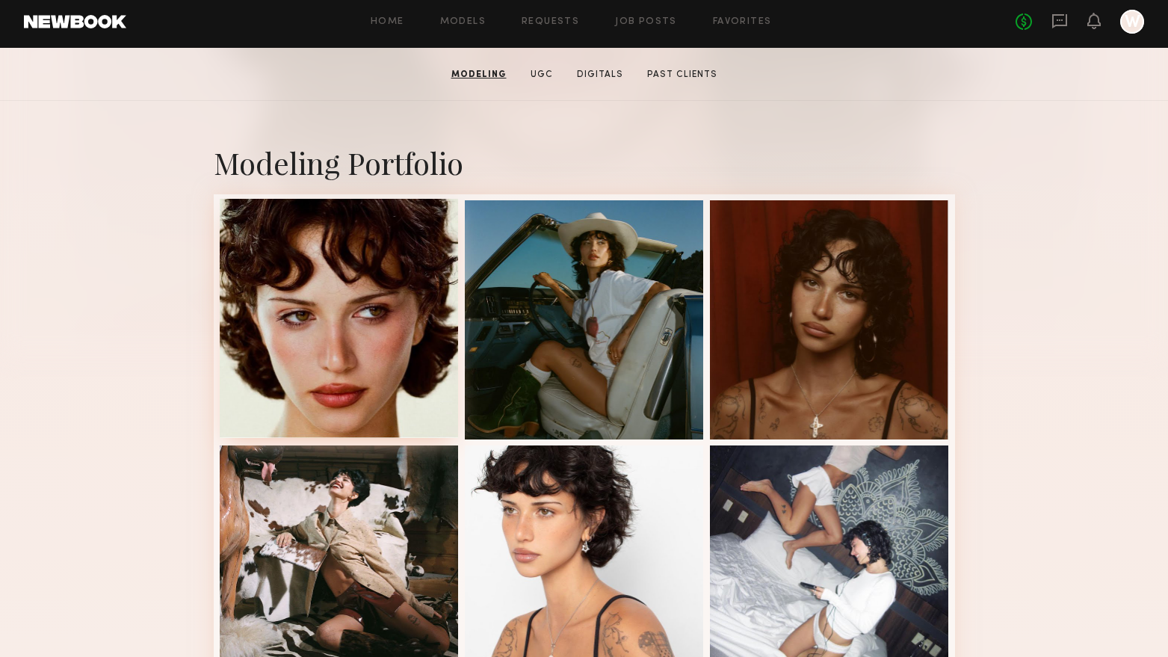
scroll to position [224, 0]
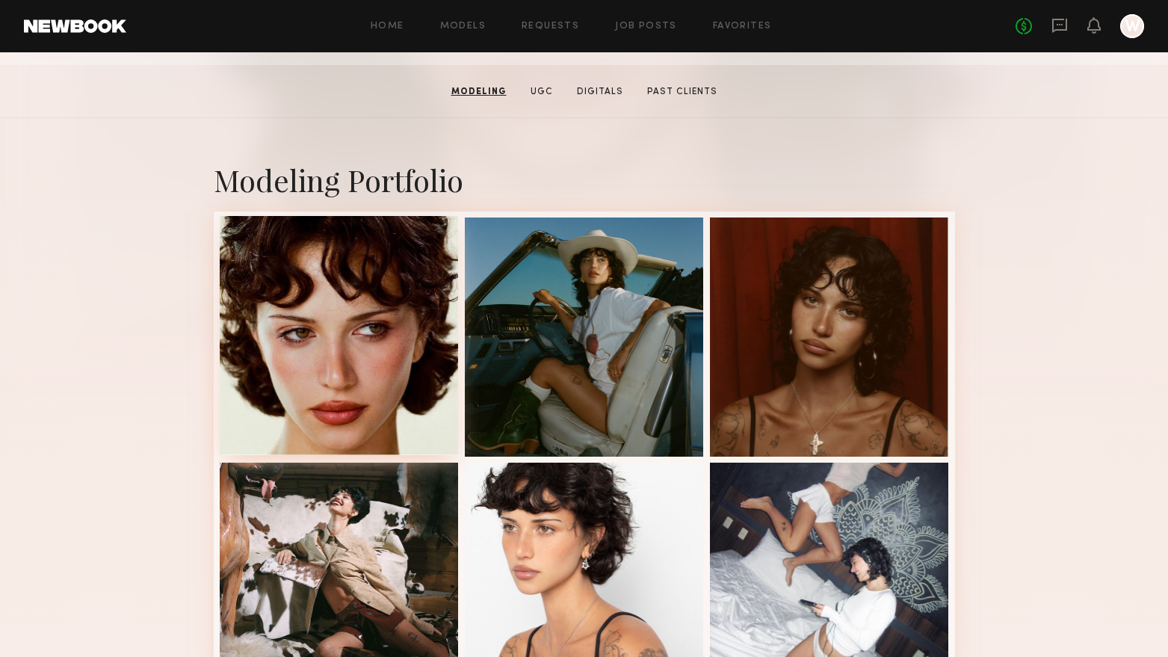
click at [359, 303] on div at bounding box center [339, 335] width 239 height 239
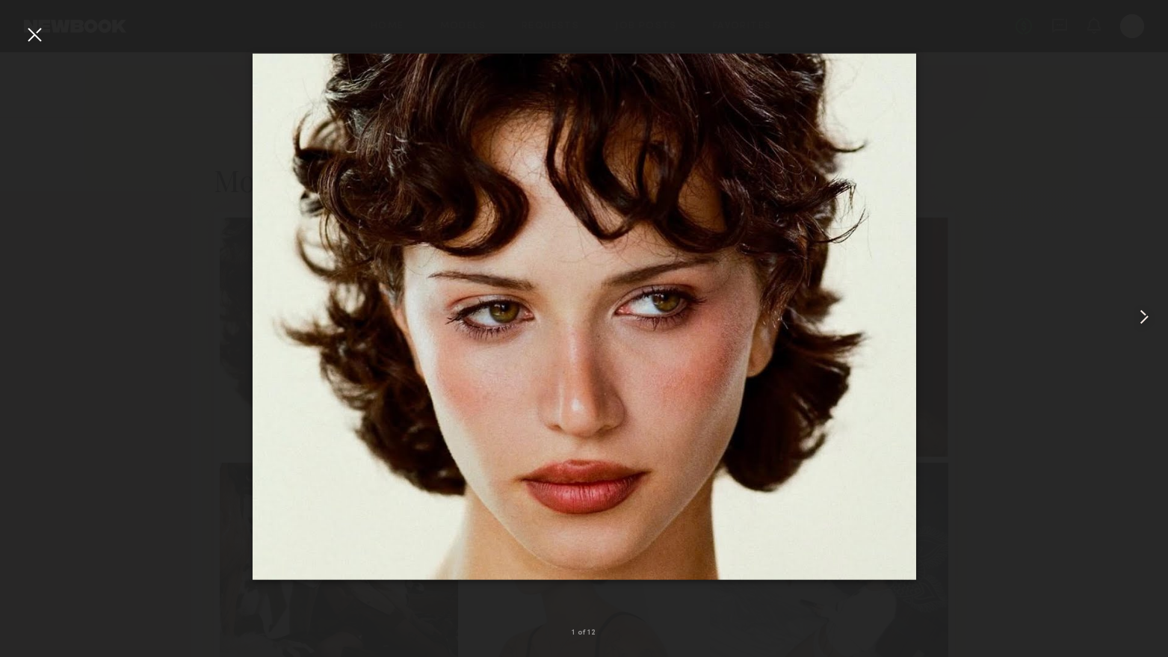
click at [1147, 318] on common-icon at bounding box center [1144, 317] width 24 height 24
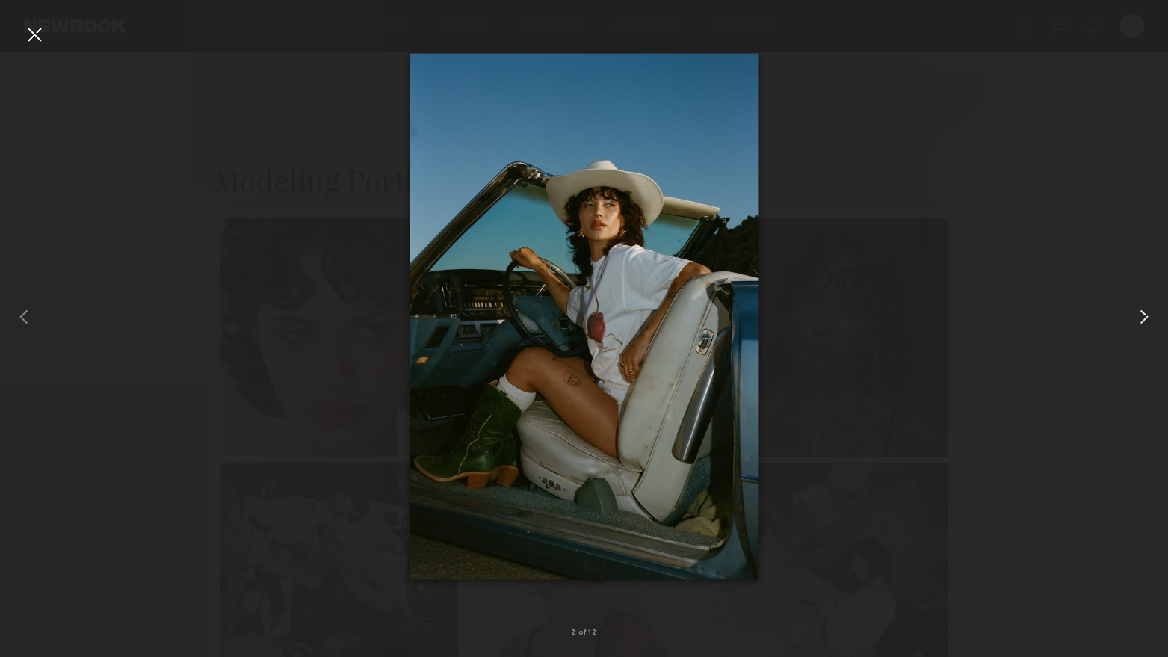
click at [1147, 318] on common-icon at bounding box center [1144, 317] width 24 height 24
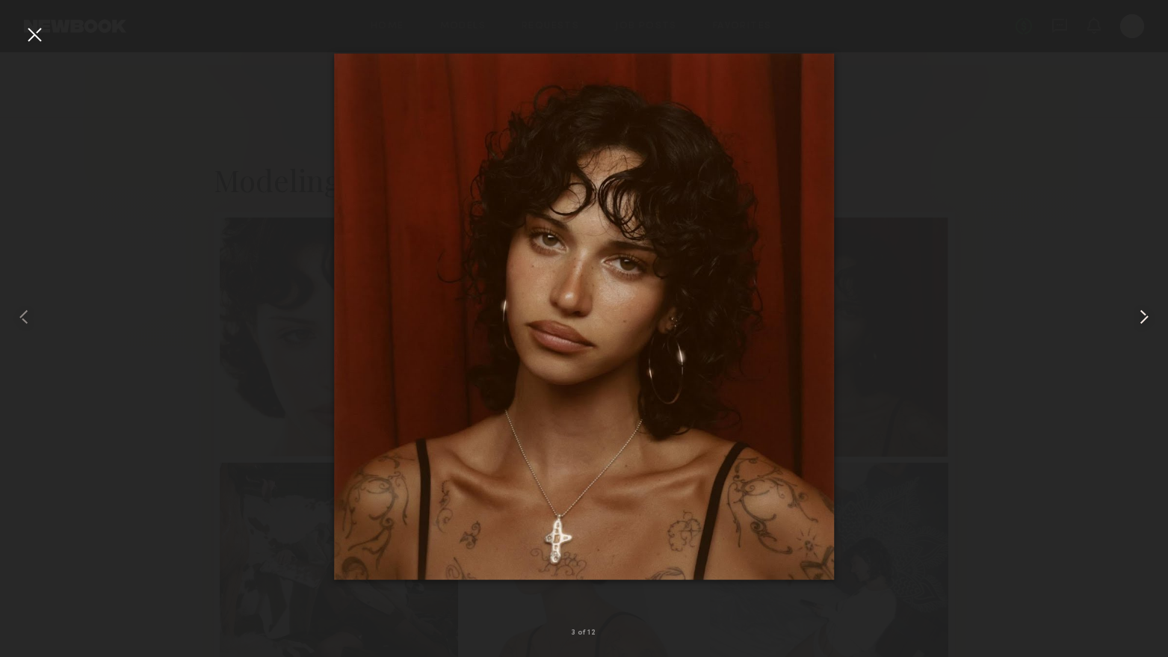
click at [1147, 318] on common-icon at bounding box center [1144, 317] width 24 height 24
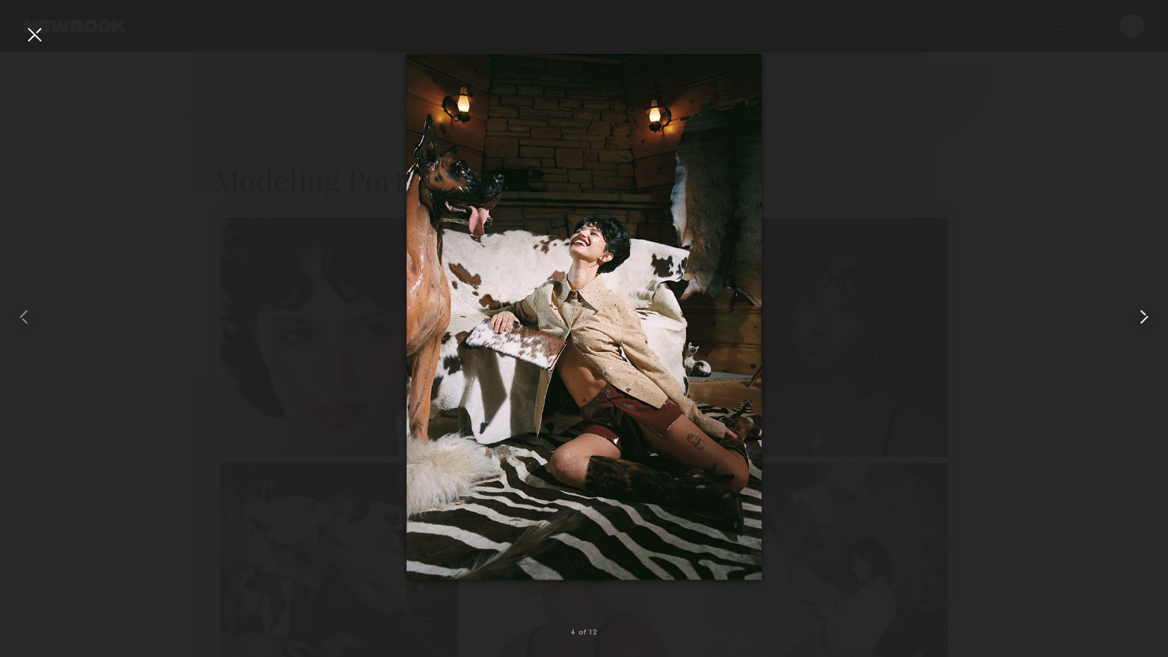
click at [1147, 318] on common-icon at bounding box center [1144, 317] width 24 height 24
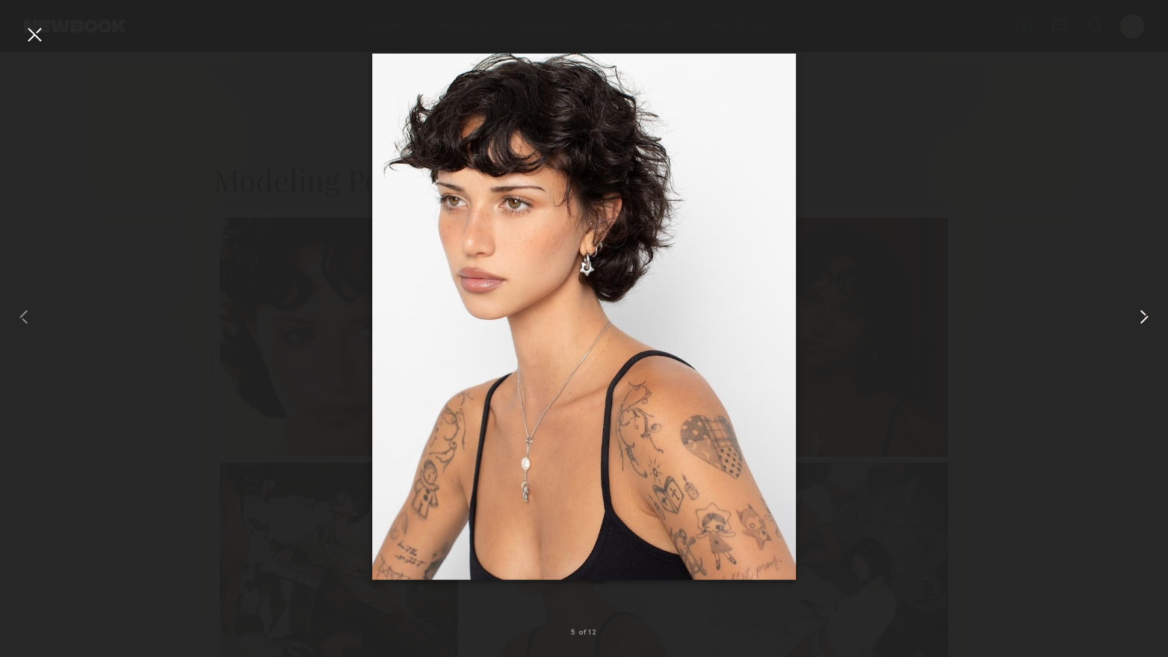
click at [1147, 318] on common-icon at bounding box center [1144, 317] width 24 height 24
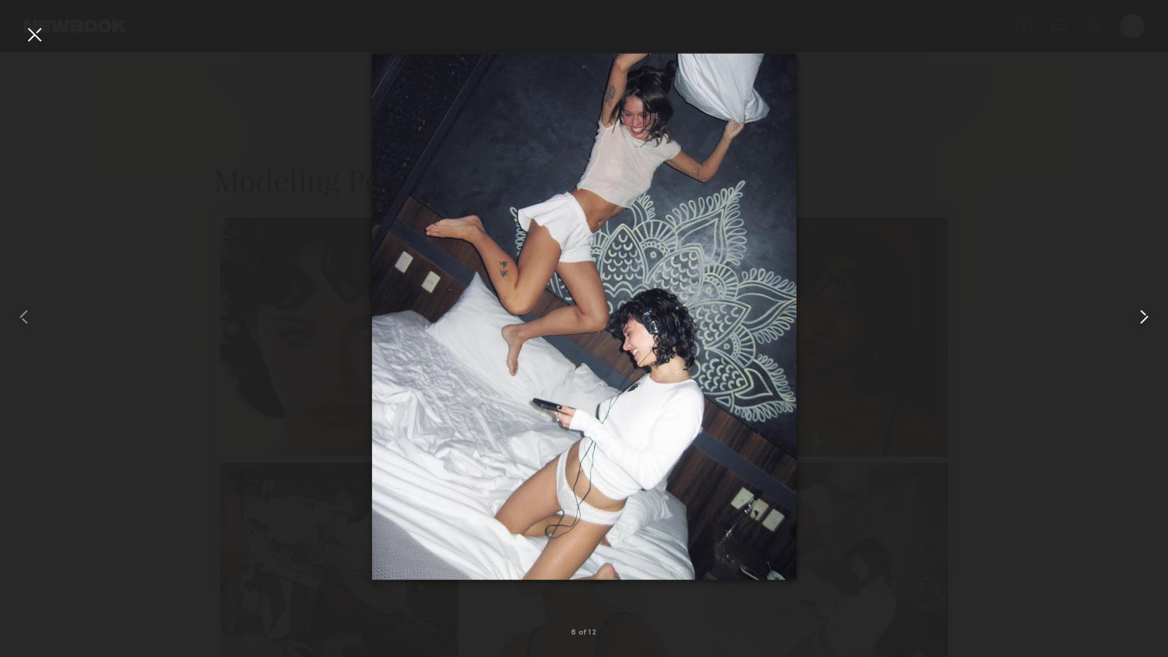
click at [1147, 318] on common-icon at bounding box center [1144, 317] width 24 height 24
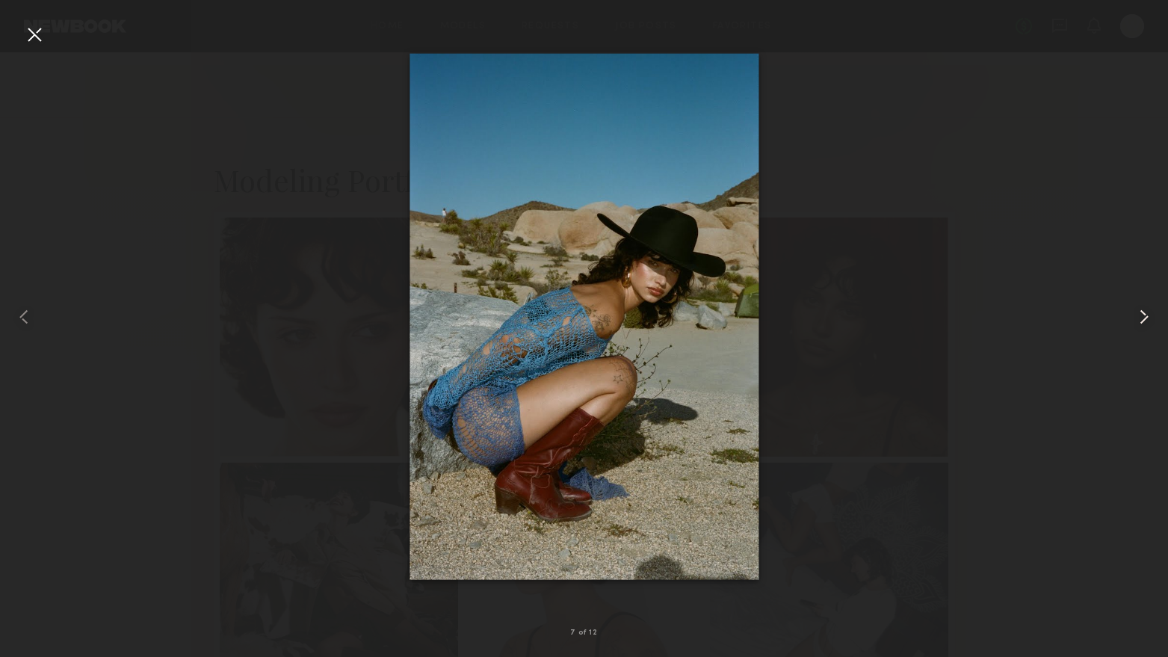
click at [1147, 318] on common-icon at bounding box center [1144, 317] width 24 height 24
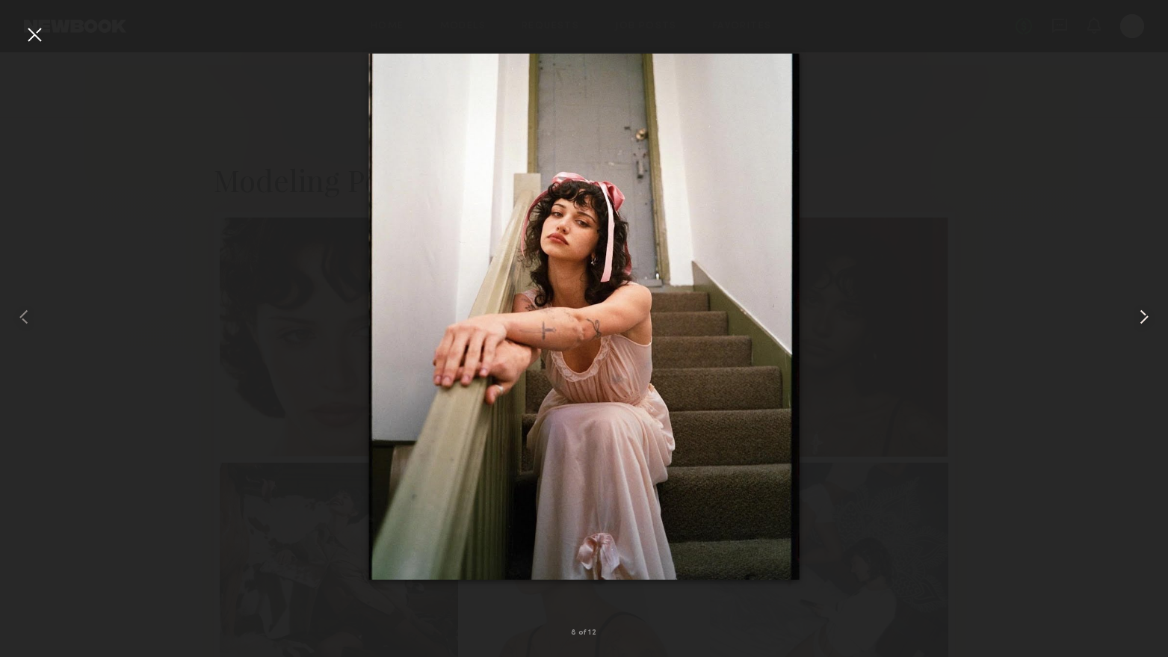
click at [1147, 318] on common-icon at bounding box center [1144, 317] width 24 height 24
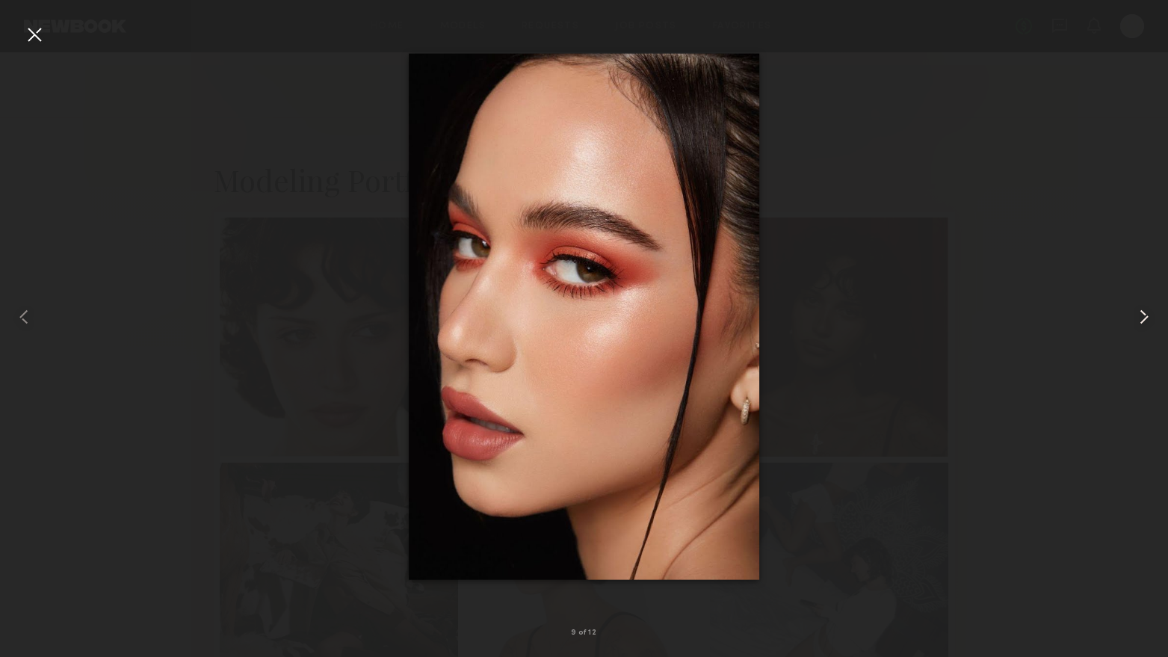
click at [1147, 318] on common-icon at bounding box center [1144, 317] width 24 height 24
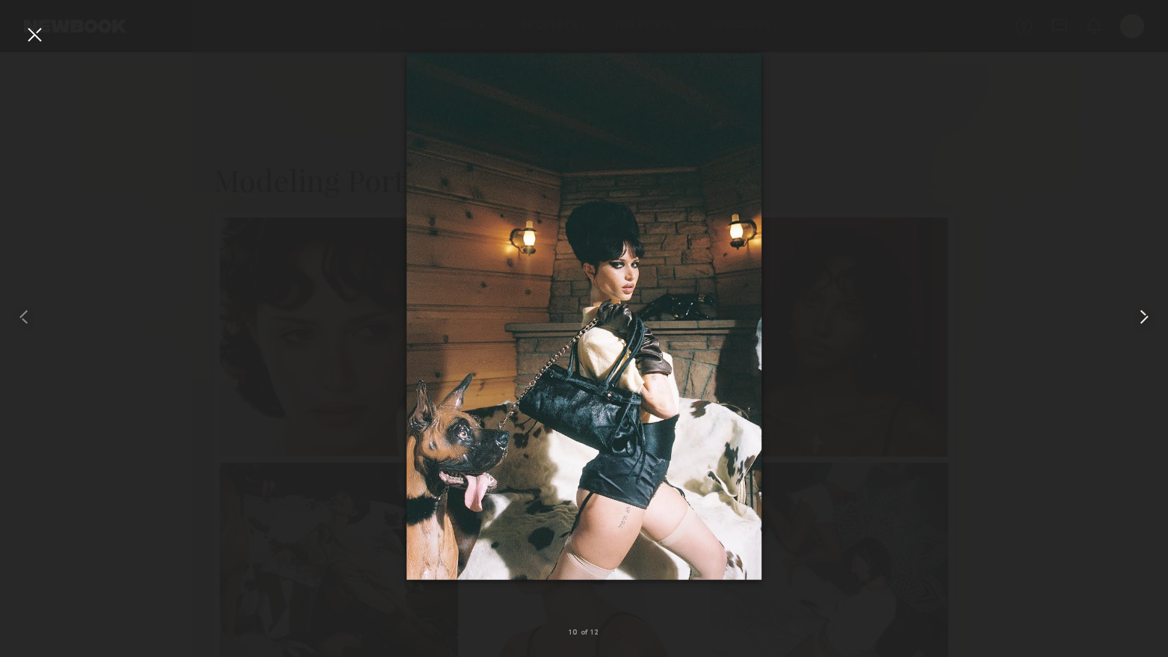
click at [1147, 318] on common-icon at bounding box center [1144, 317] width 24 height 24
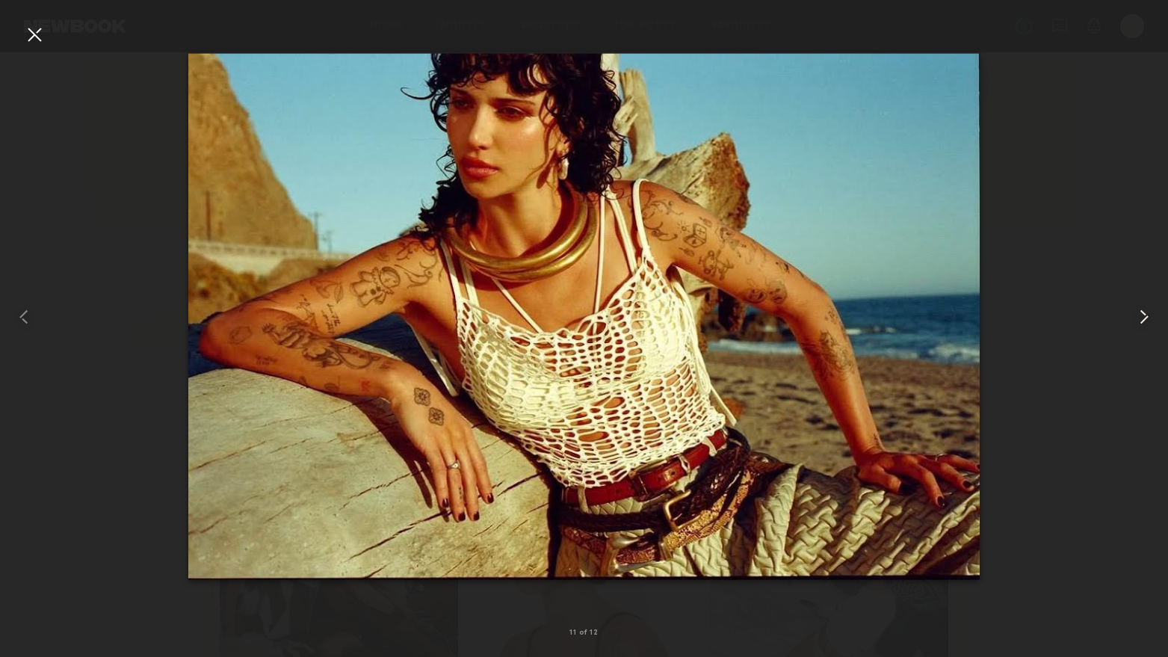
click at [1147, 318] on common-icon at bounding box center [1144, 317] width 24 height 24
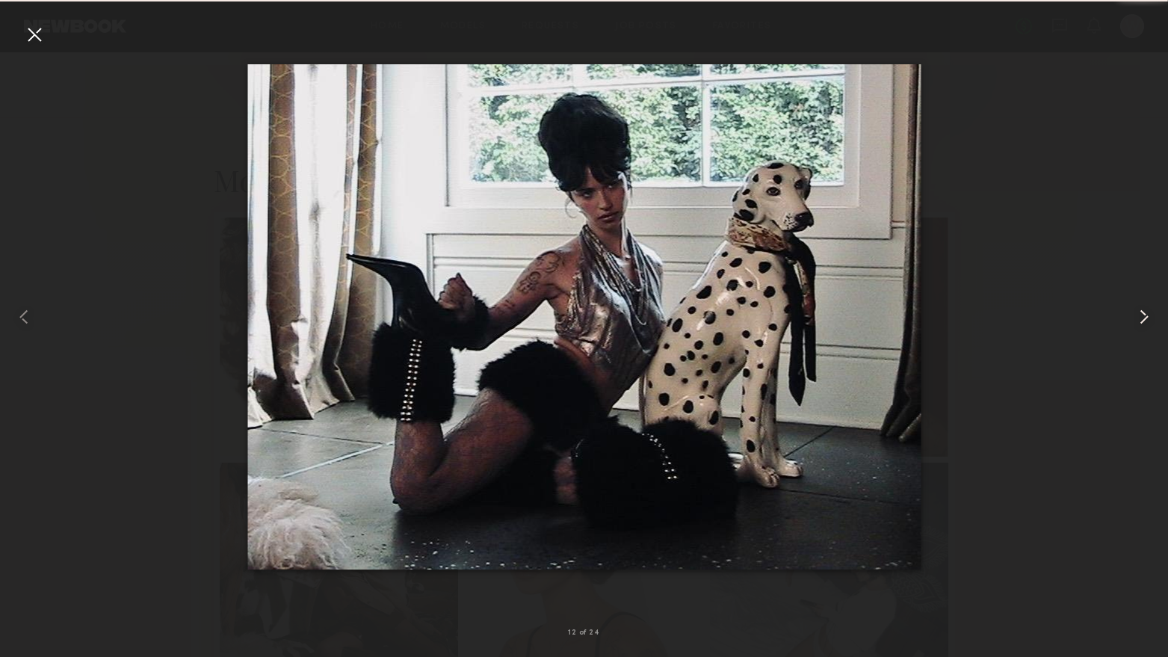
click at [1147, 318] on common-icon at bounding box center [1144, 317] width 24 height 24
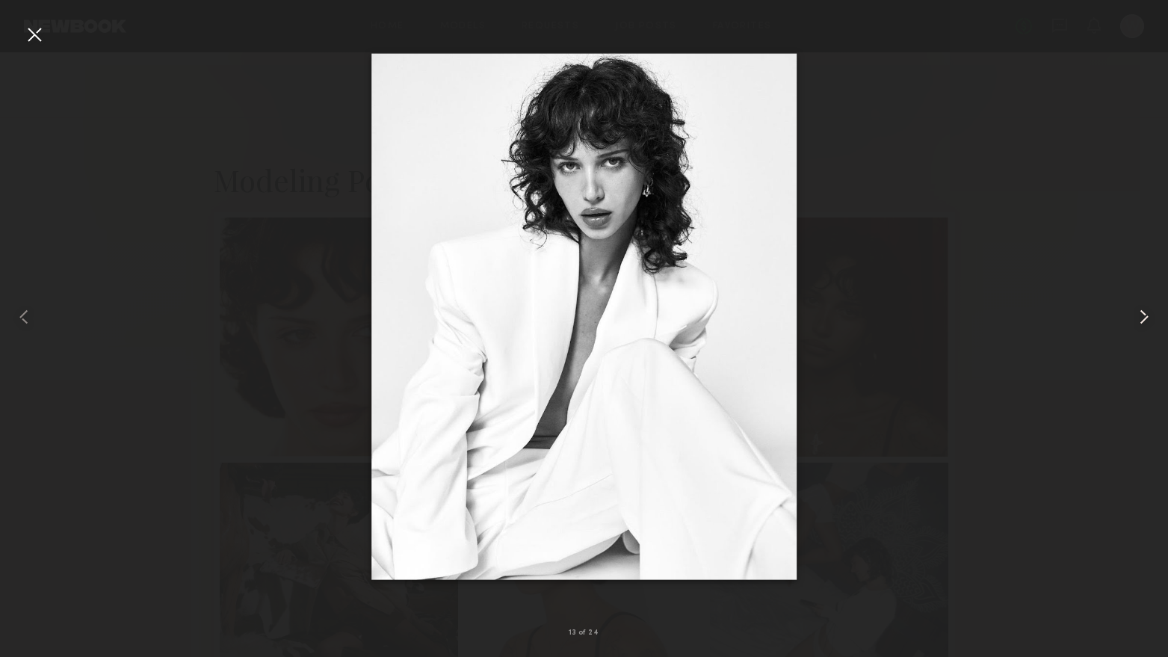
click at [1147, 318] on common-icon at bounding box center [1144, 317] width 24 height 24
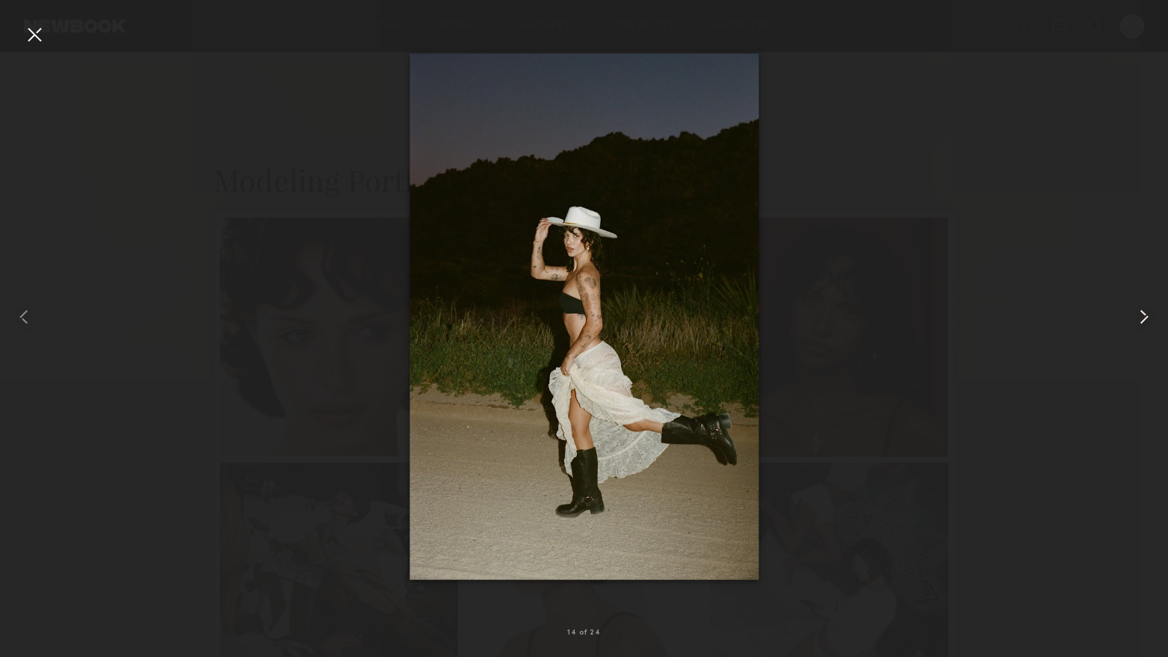
click at [1147, 318] on common-icon at bounding box center [1144, 317] width 24 height 24
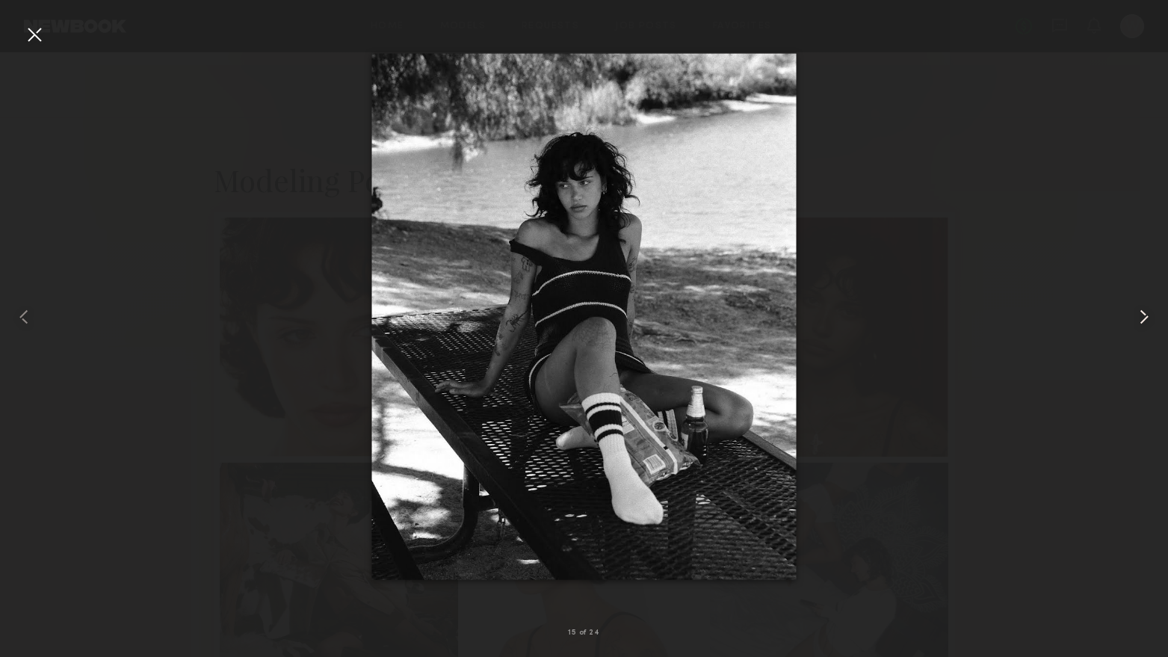
click at [1147, 318] on common-icon at bounding box center [1144, 317] width 24 height 24
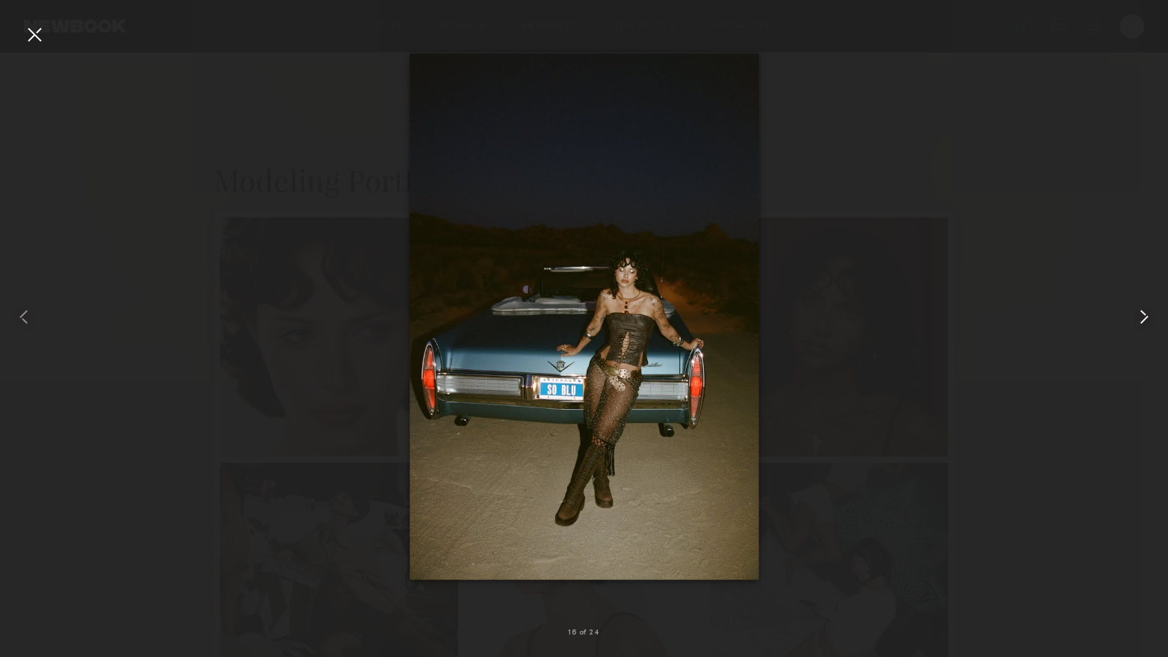
click at [1147, 318] on common-icon at bounding box center [1144, 317] width 24 height 24
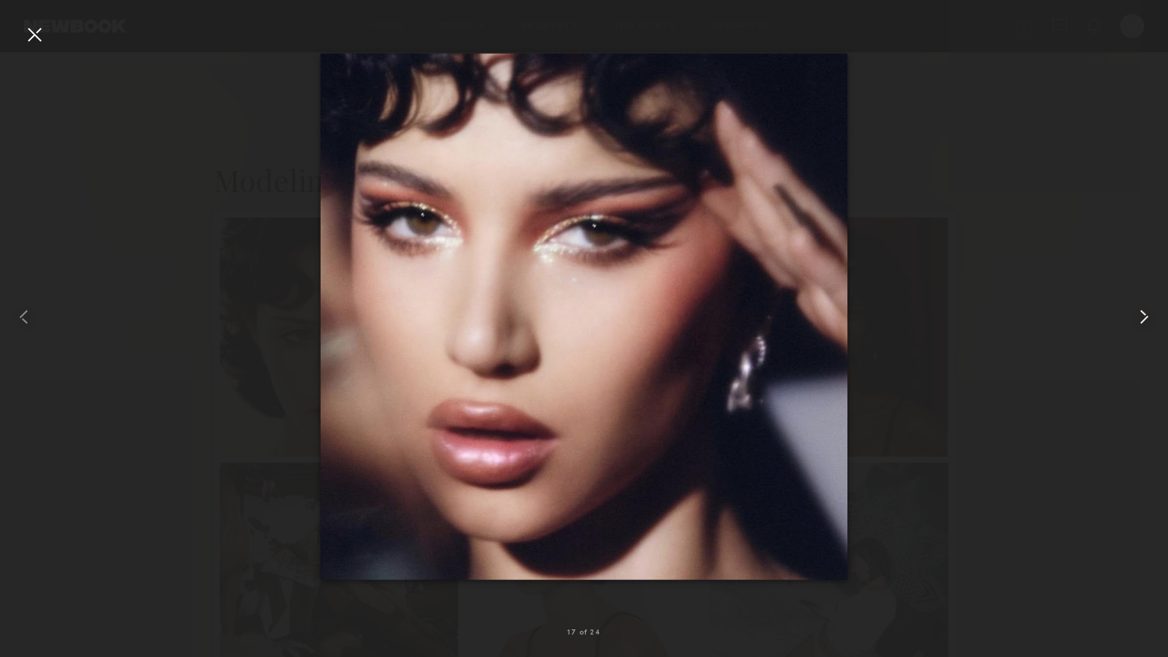
click at [1147, 318] on common-icon at bounding box center [1144, 317] width 24 height 24
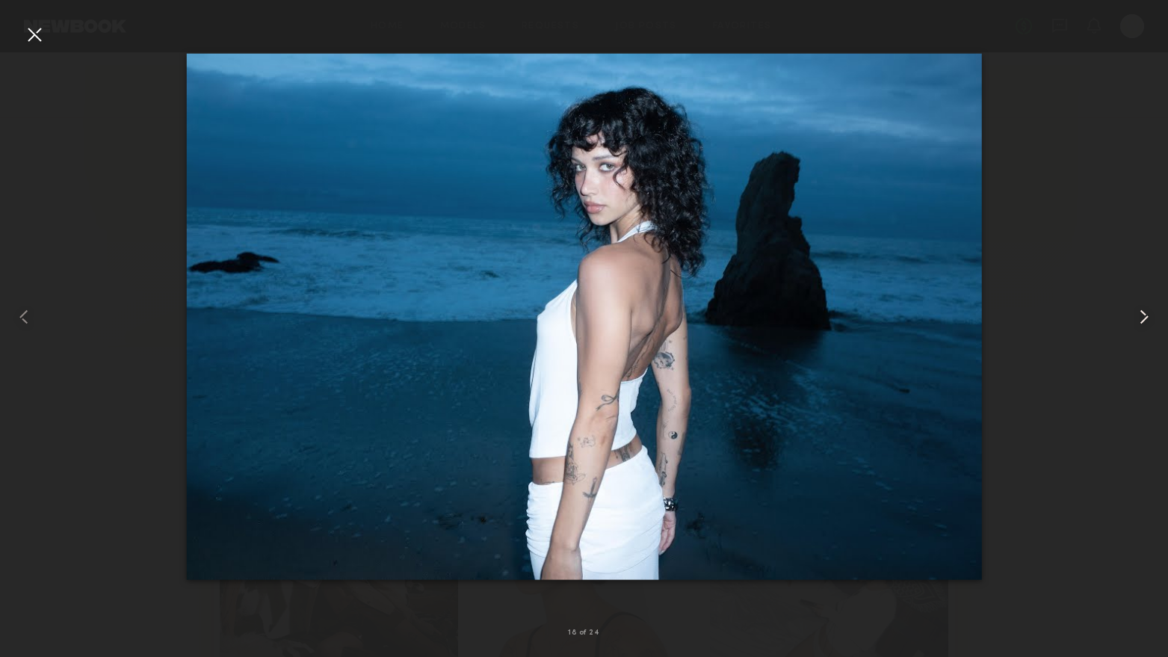
click at [1147, 318] on common-icon at bounding box center [1144, 317] width 24 height 24
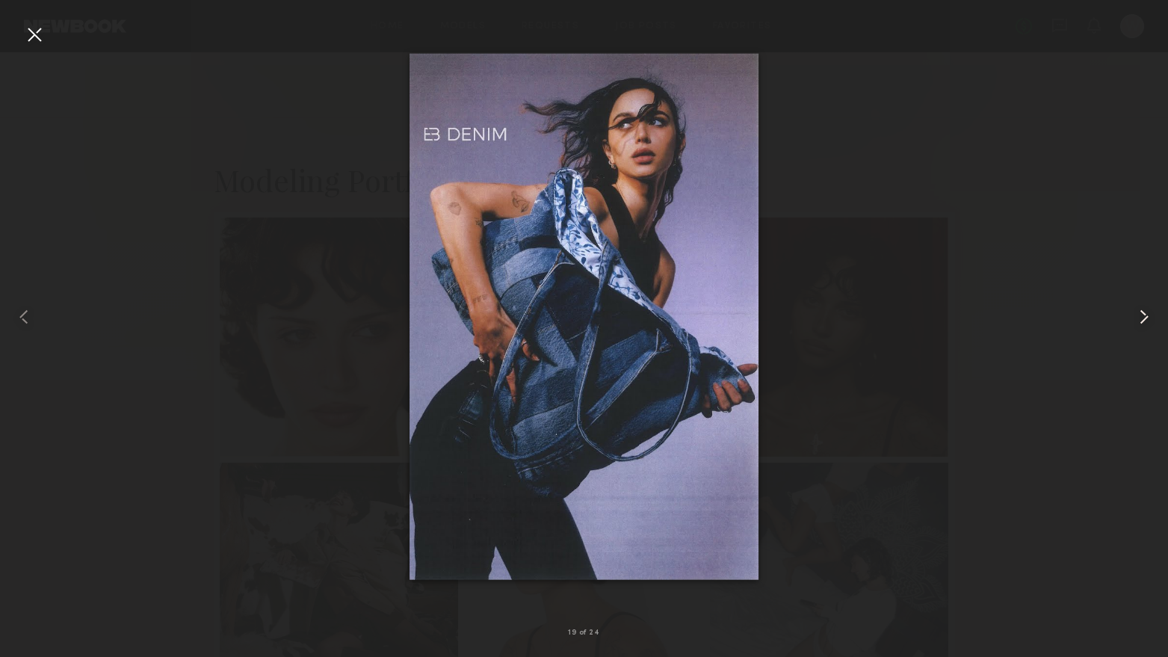
click at [1147, 318] on common-icon at bounding box center [1144, 317] width 24 height 24
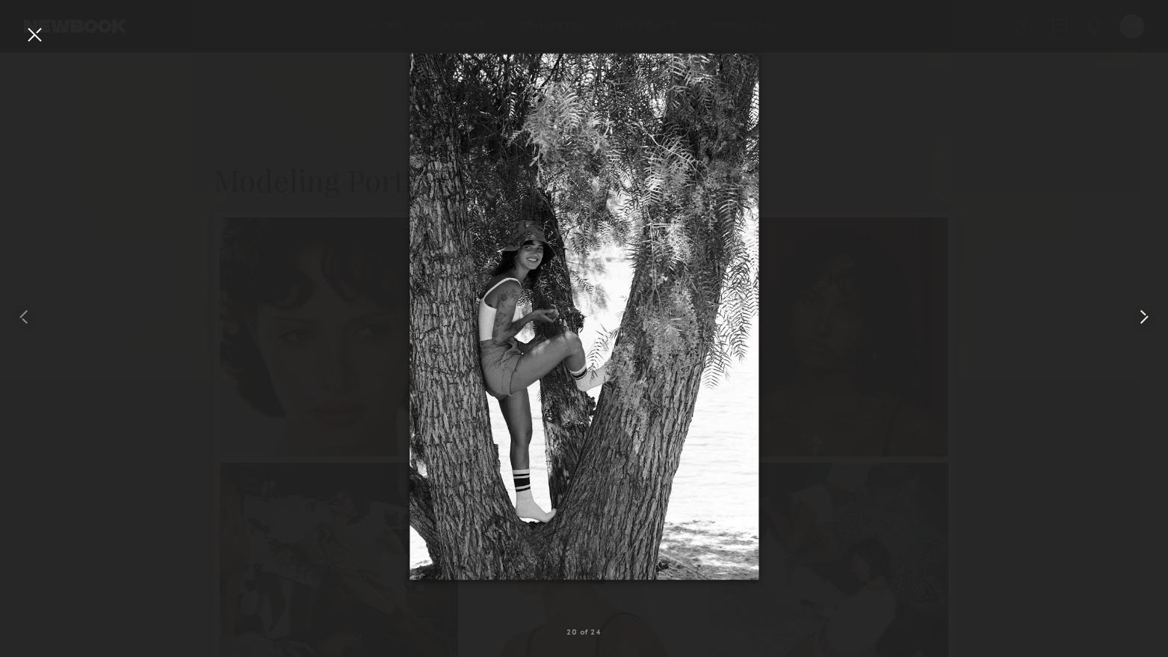
click at [1147, 318] on common-icon at bounding box center [1144, 317] width 24 height 24
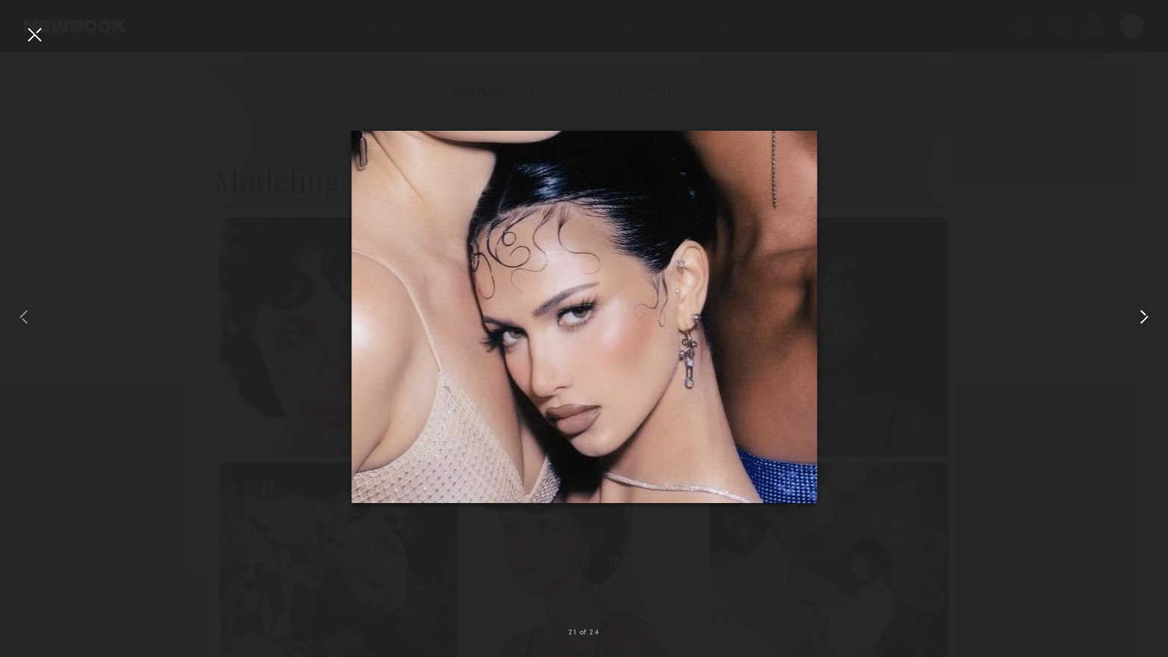
click at [1147, 318] on common-icon at bounding box center [1144, 317] width 24 height 24
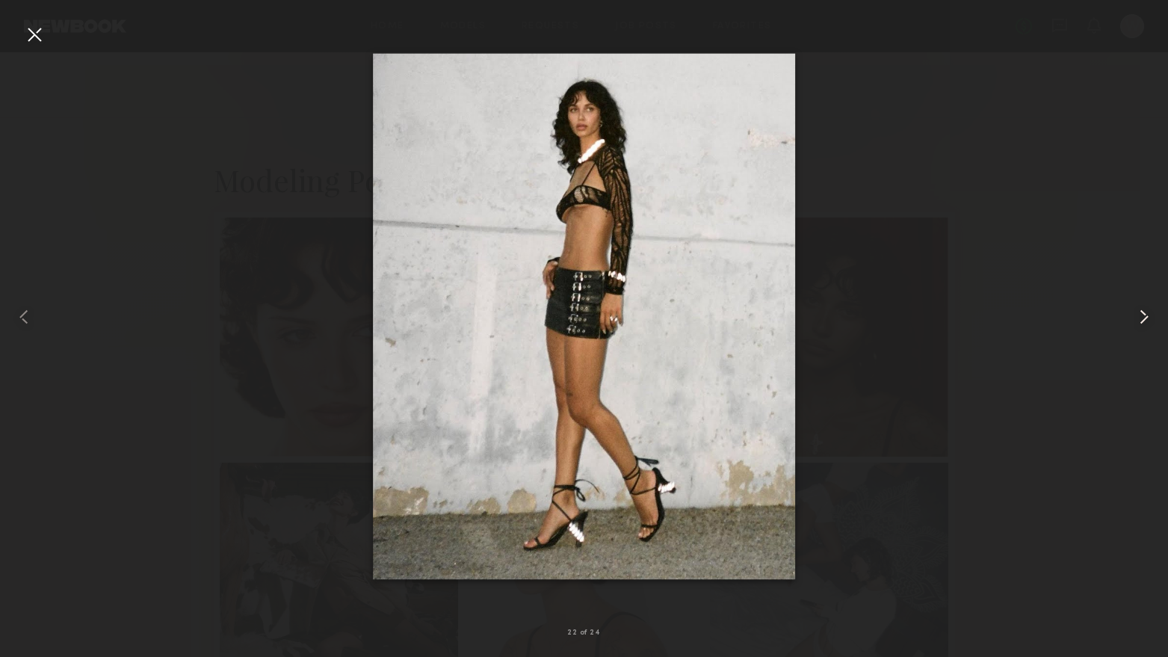
click at [1147, 318] on common-icon at bounding box center [1144, 317] width 24 height 24
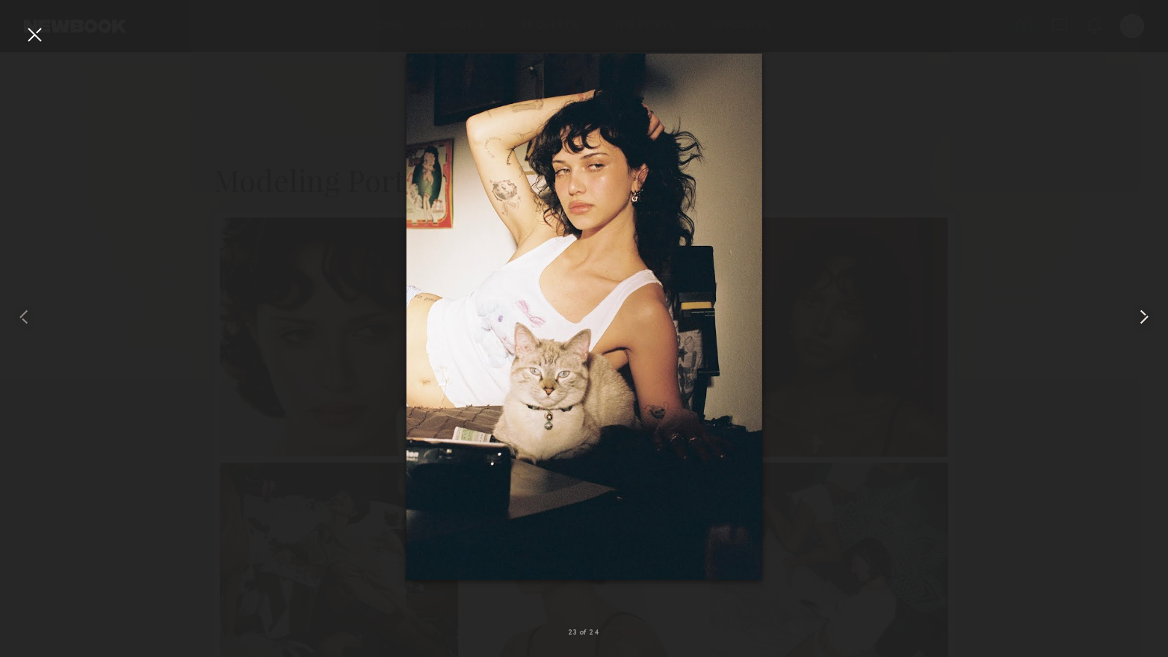
click at [1147, 318] on common-icon at bounding box center [1144, 317] width 24 height 24
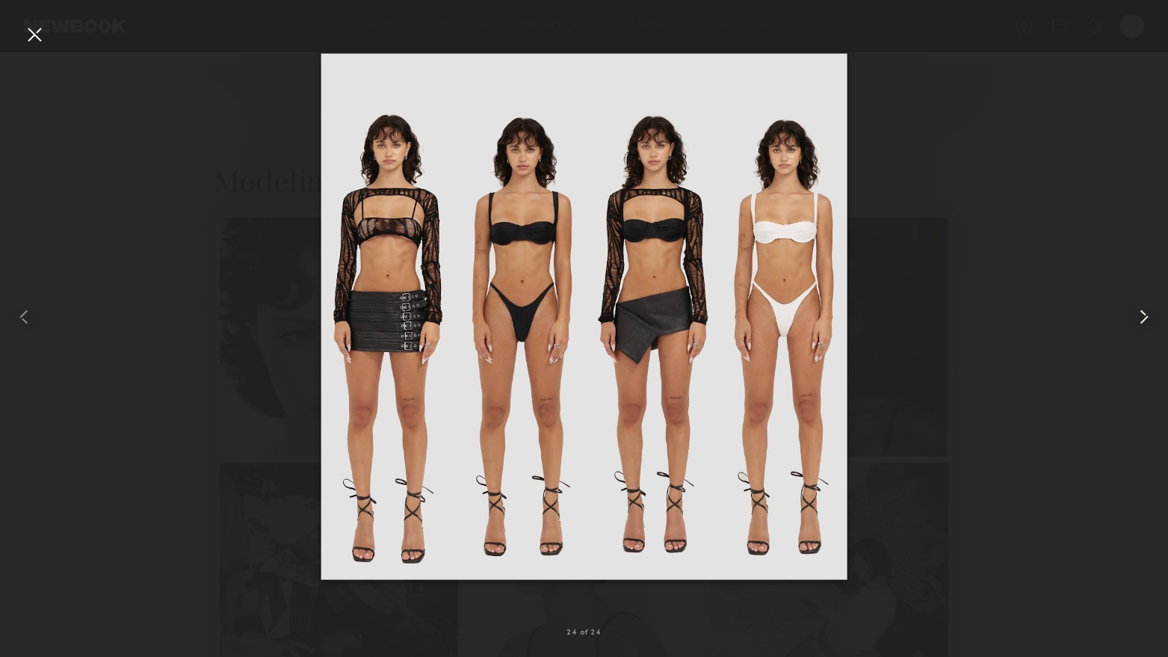
click at [1147, 318] on common-icon at bounding box center [1144, 317] width 24 height 24
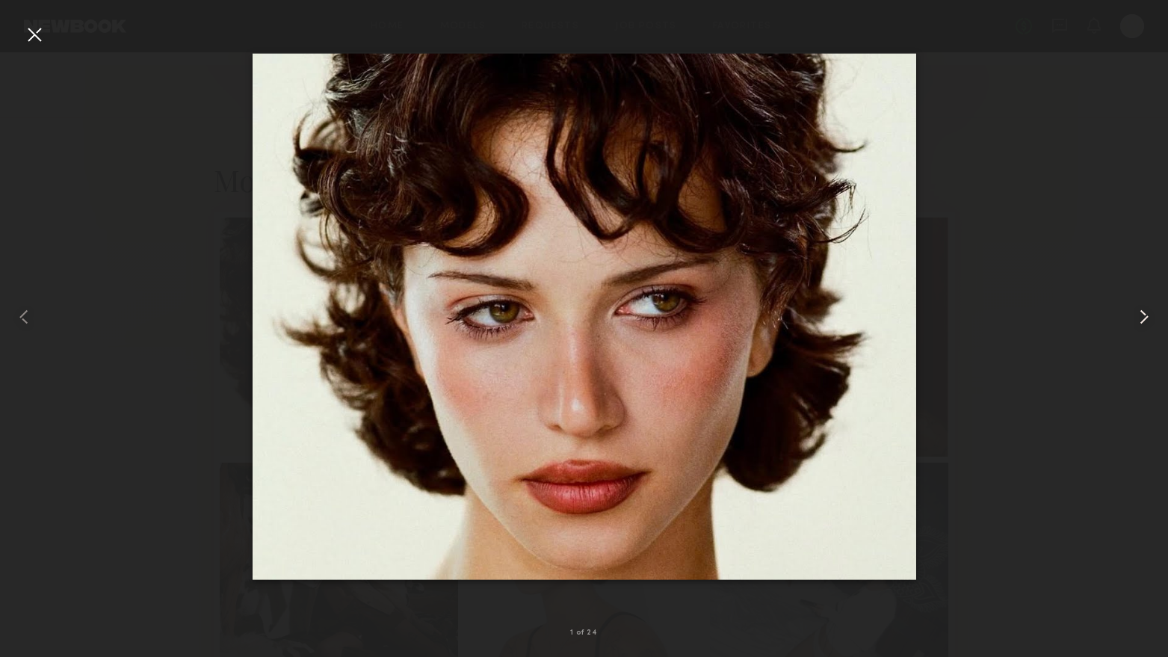
click at [1147, 318] on common-icon at bounding box center [1144, 317] width 24 height 24
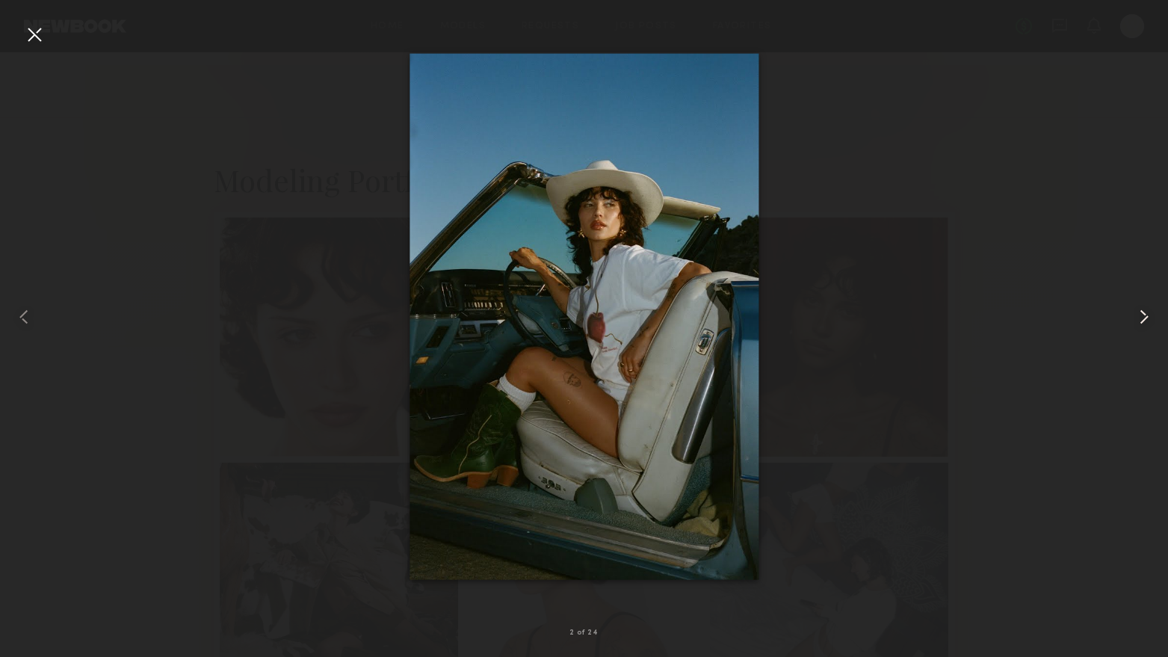
click at [1147, 318] on common-icon at bounding box center [1144, 317] width 24 height 24
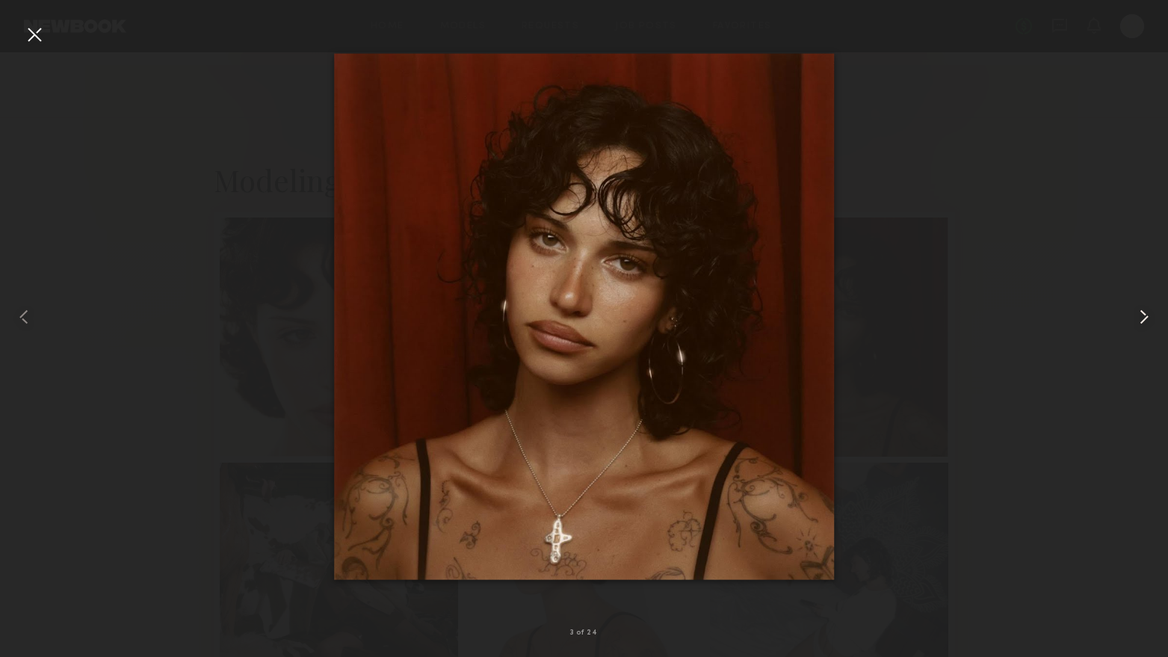
click at [1147, 318] on common-icon at bounding box center [1144, 317] width 24 height 24
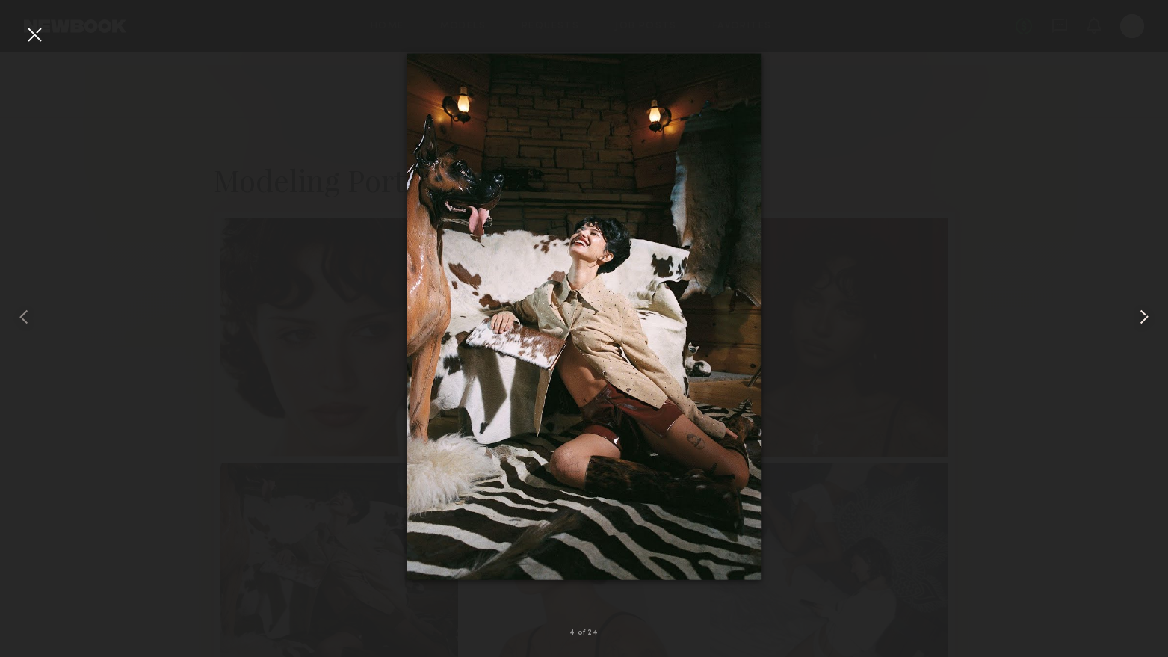
click at [1147, 318] on common-icon at bounding box center [1144, 317] width 24 height 24
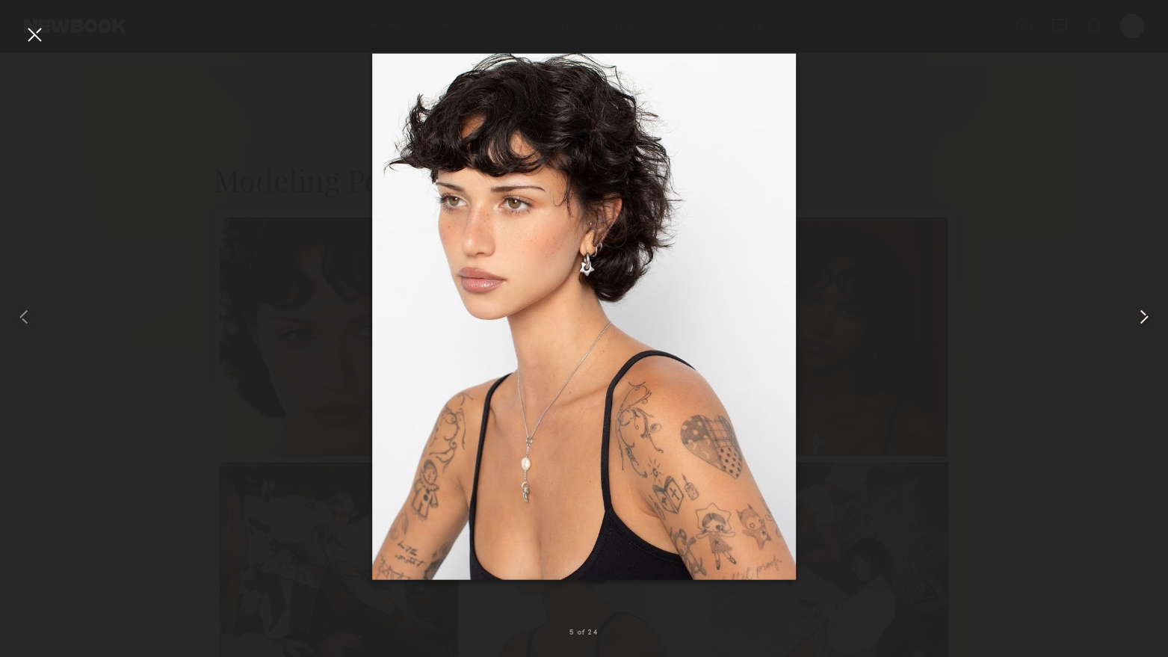
click at [1147, 318] on common-icon at bounding box center [1144, 317] width 24 height 24
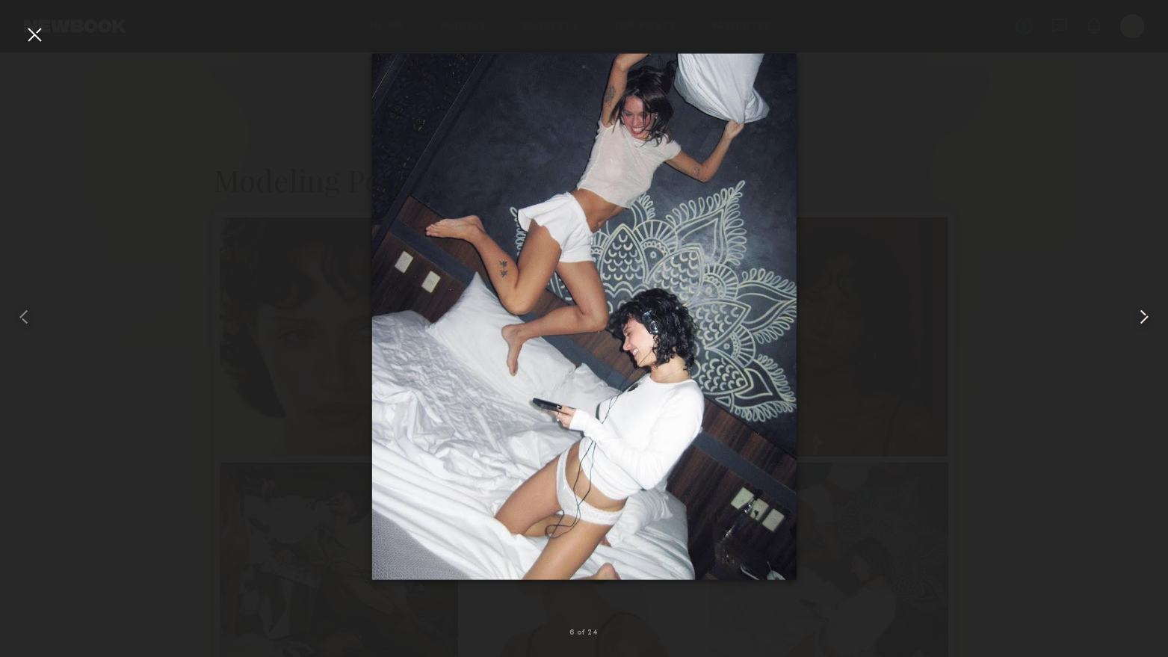
click at [1147, 318] on common-icon at bounding box center [1144, 317] width 24 height 24
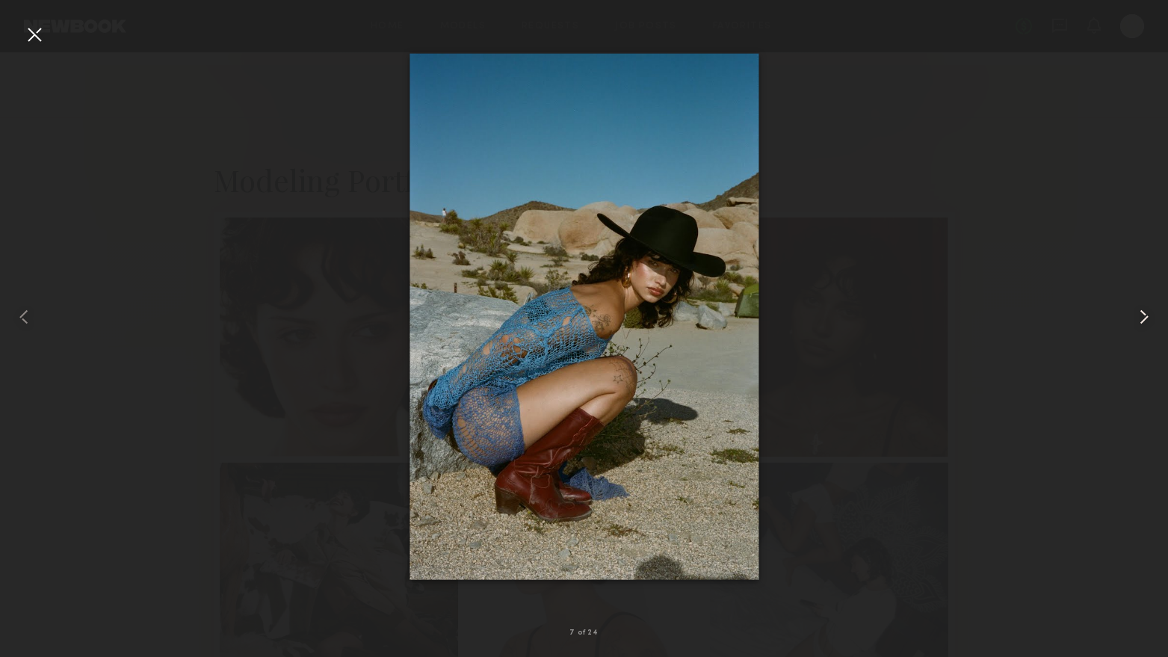
click at [1147, 318] on common-icon at bounding box center [1144, 317] width 24 height 24
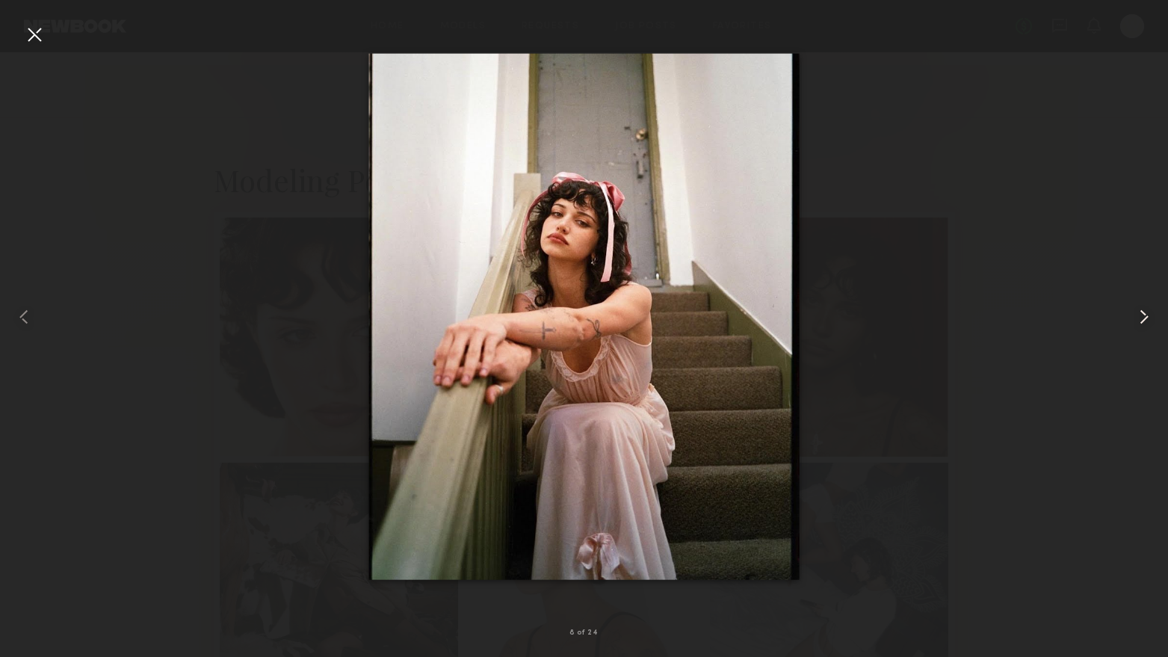
click at [1146, 319] on common-icon at bounding box center [1144, 317] width 24 height 24
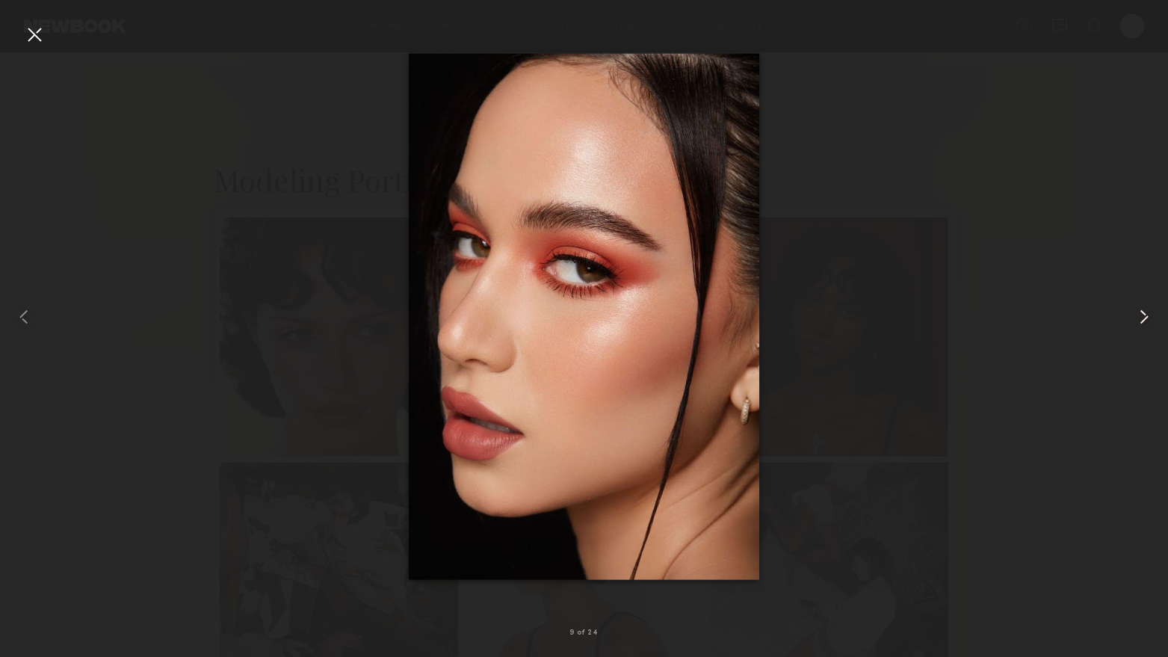
click at [1140, 321] on common-icon at bounding box center [1144, 317] width 24 height 24
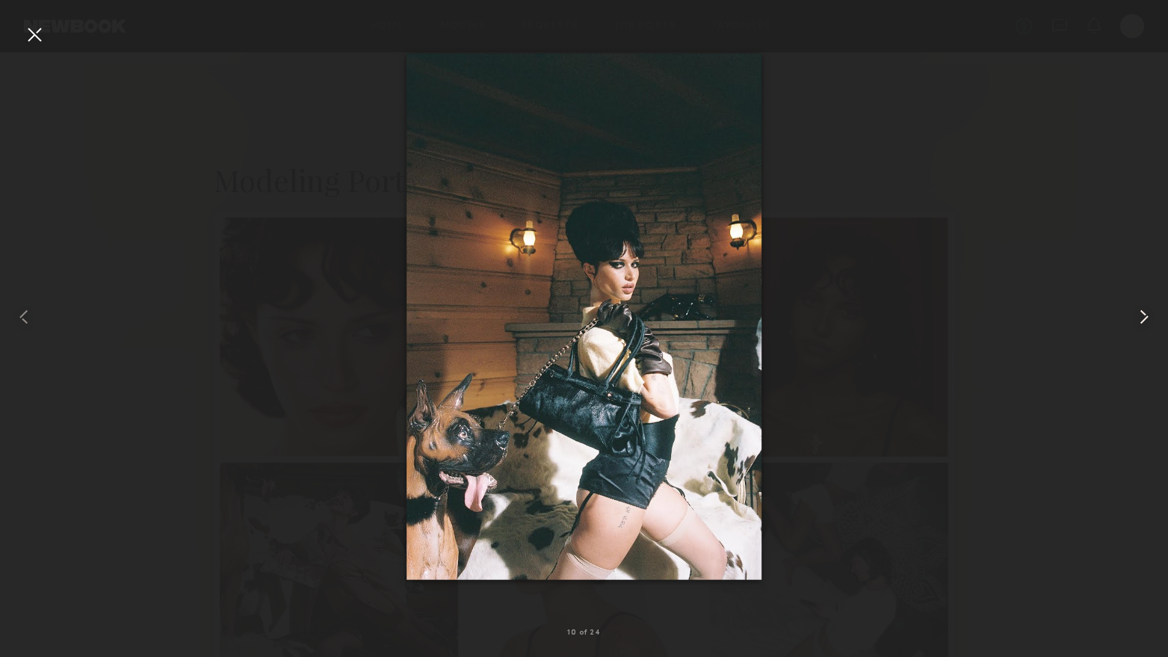
click at [1142, 319] on common-icon at bounding box center [1144, 317] width 24 height 24
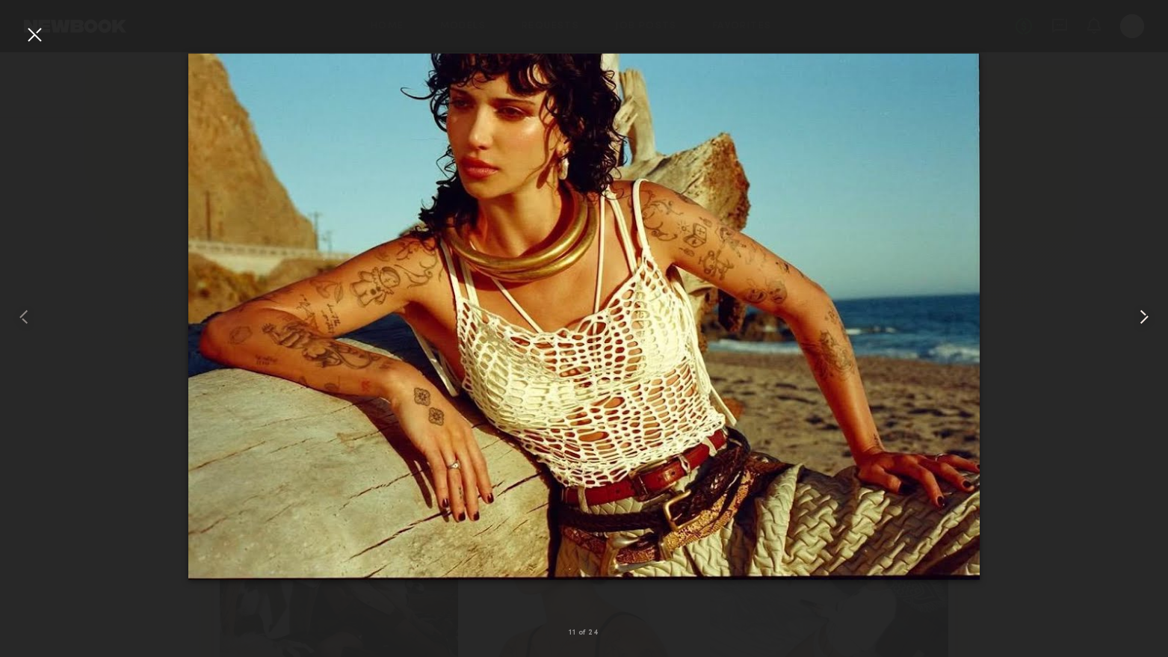
click at [1143, 319] on common-icon at bounding box center [1144, 317] width 24 height 24
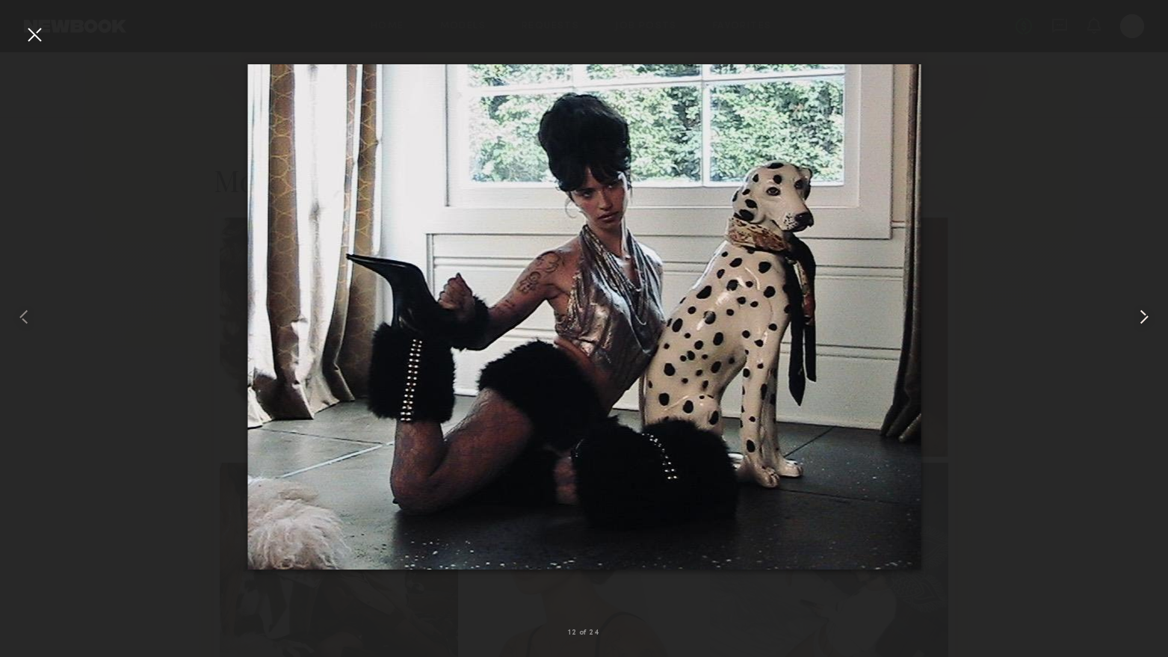
click at [1143, 319] on common-icon at bounding box center [1144, 317] width 24 height 24
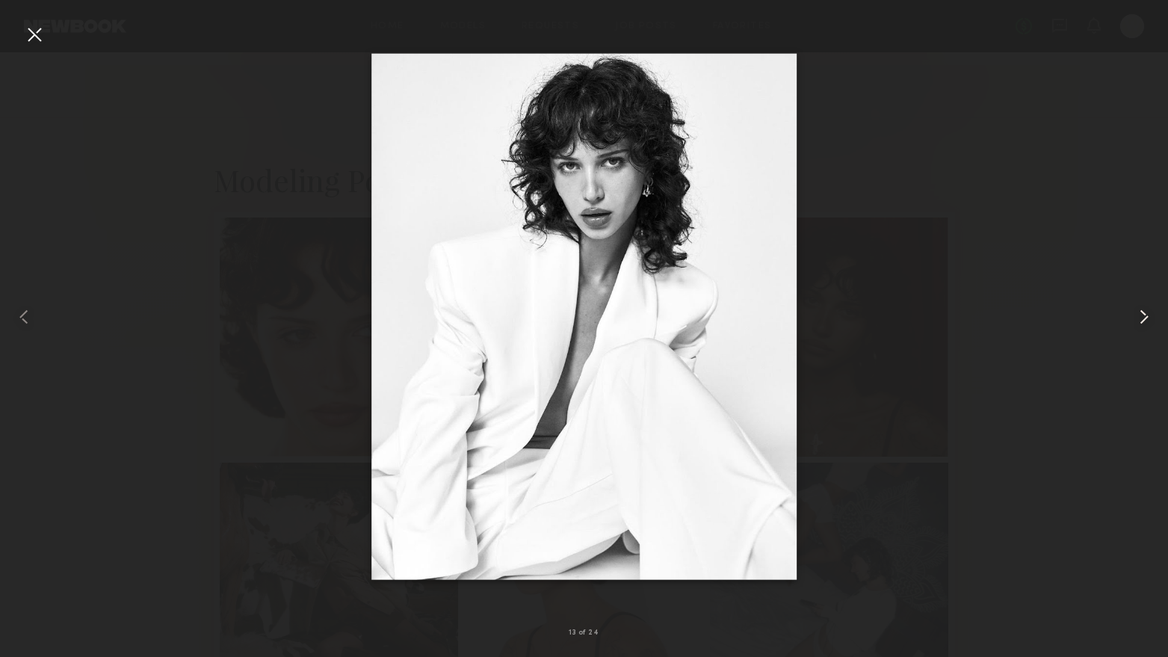
click at [1143, 319] on common-icon at bounding box center [1144, 317] width 24 height 24
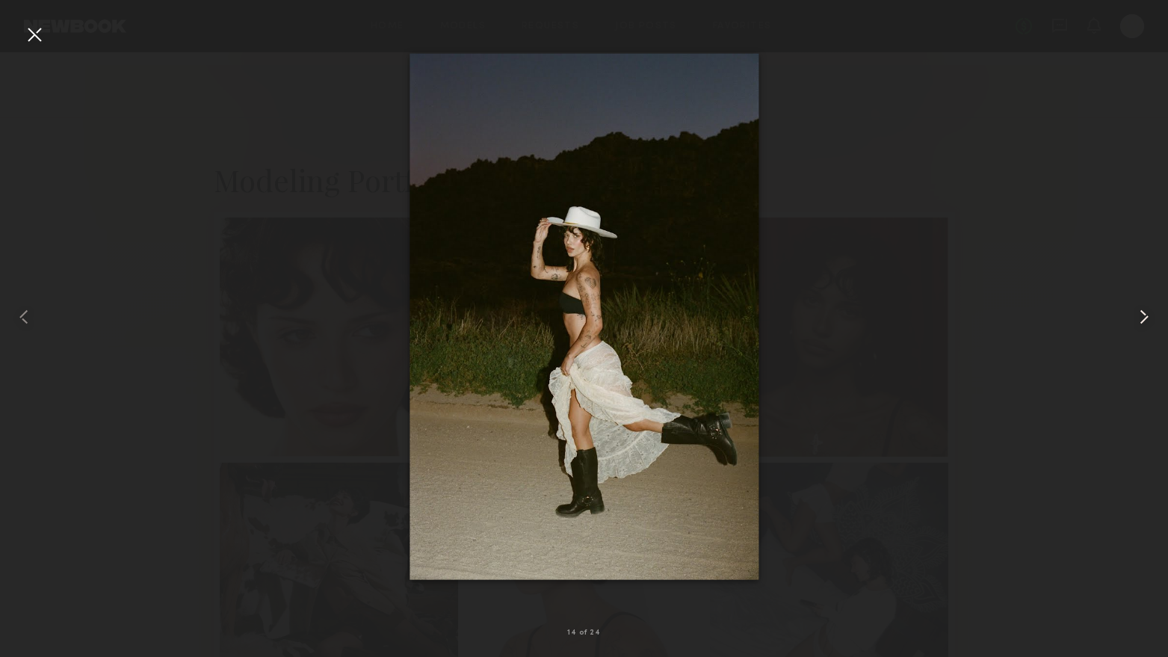
click at [1143, 319] on common-icon at bounding box center [1144, 317] width 24 height 24
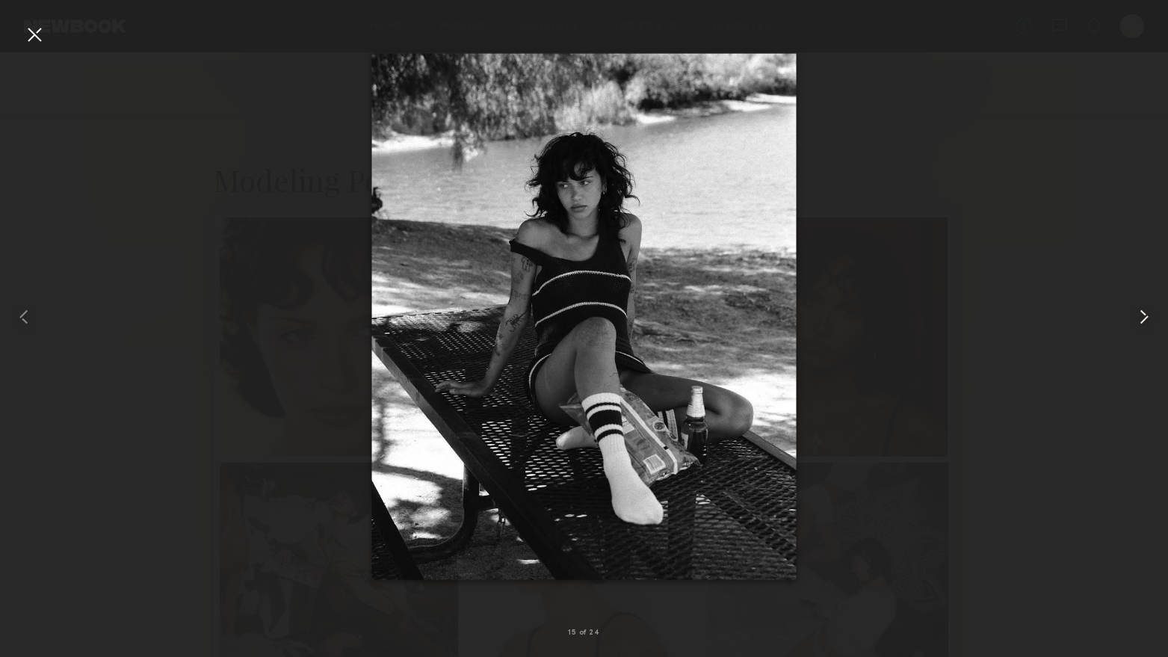
click at [1143, 319] on common-icon at bounding box center [1144, 317] width 24 height 24
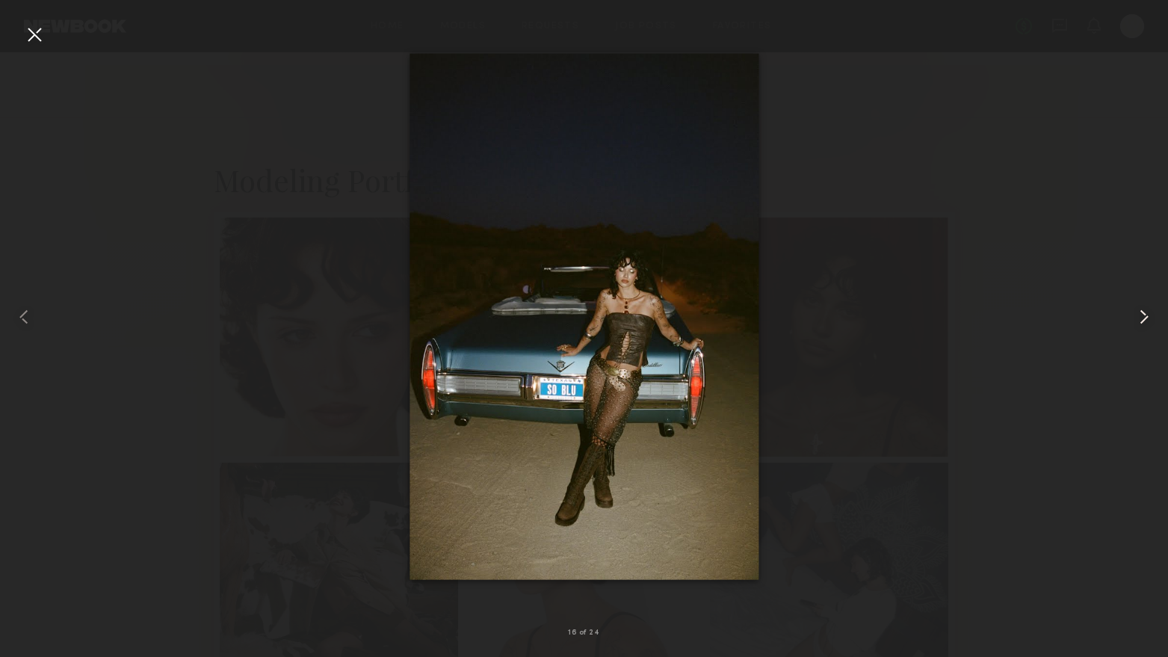
click at [1143, 319] on common-icon at bounding box center [1144, 317] width 24 height 24
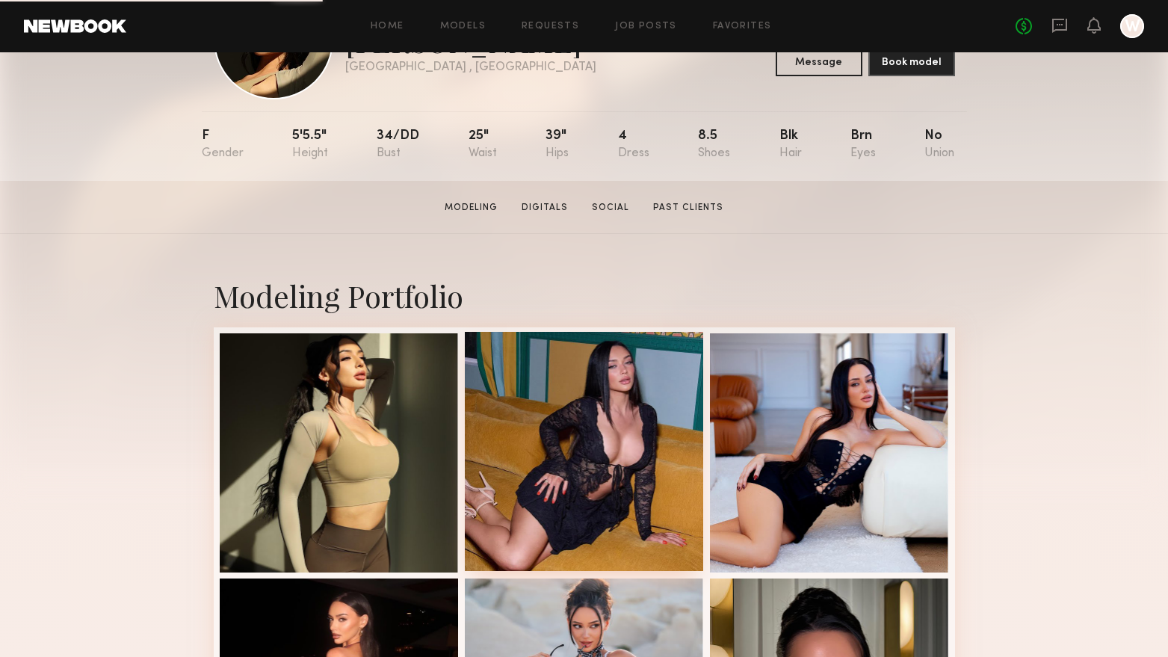
scroll to position [149, 0]
